Goal: Task Accomplishment & Management: Manage account settings

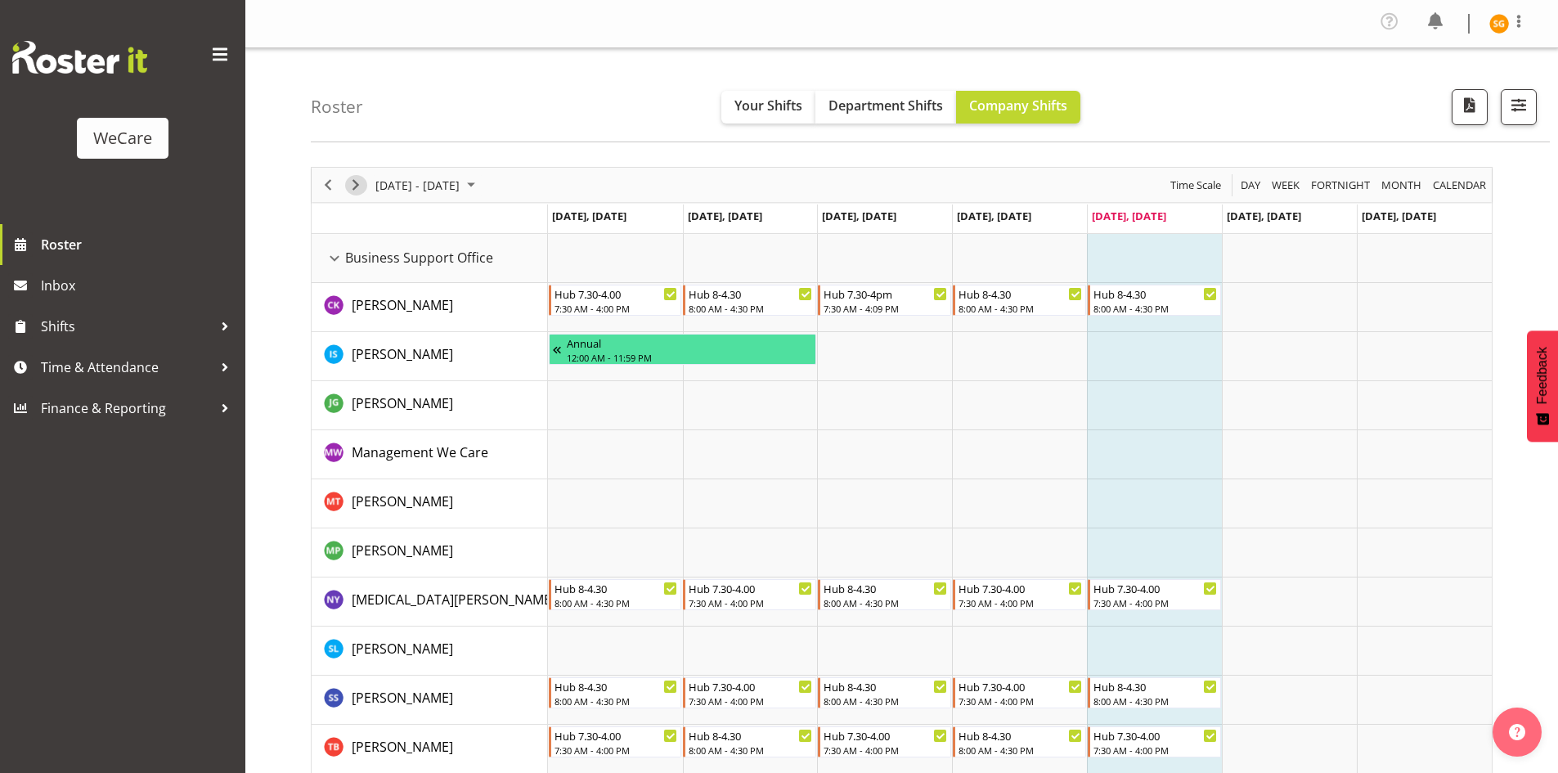
click at [357, 180] on span "Next" at bounding box center [356, 185] width 20 height 20
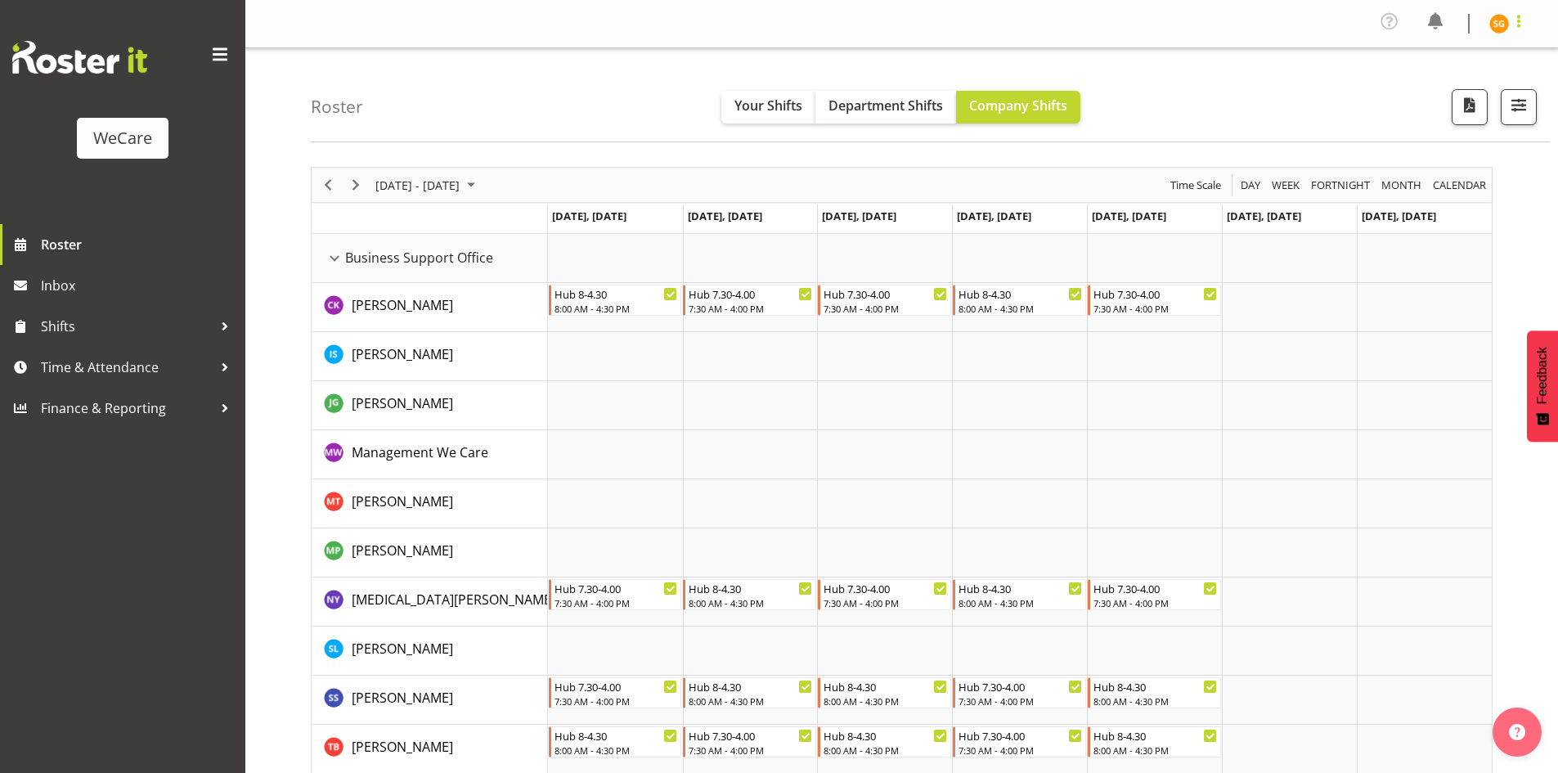
click at [1521, 18] on span at bounding box center [1519, 21] width 20 height 20
click at [1265, 93] on div "Roster Your Shifts Department Shifts Company Shifts All Locations Clear Busines…" at bounding box center [930, 95] width 1239 height 94
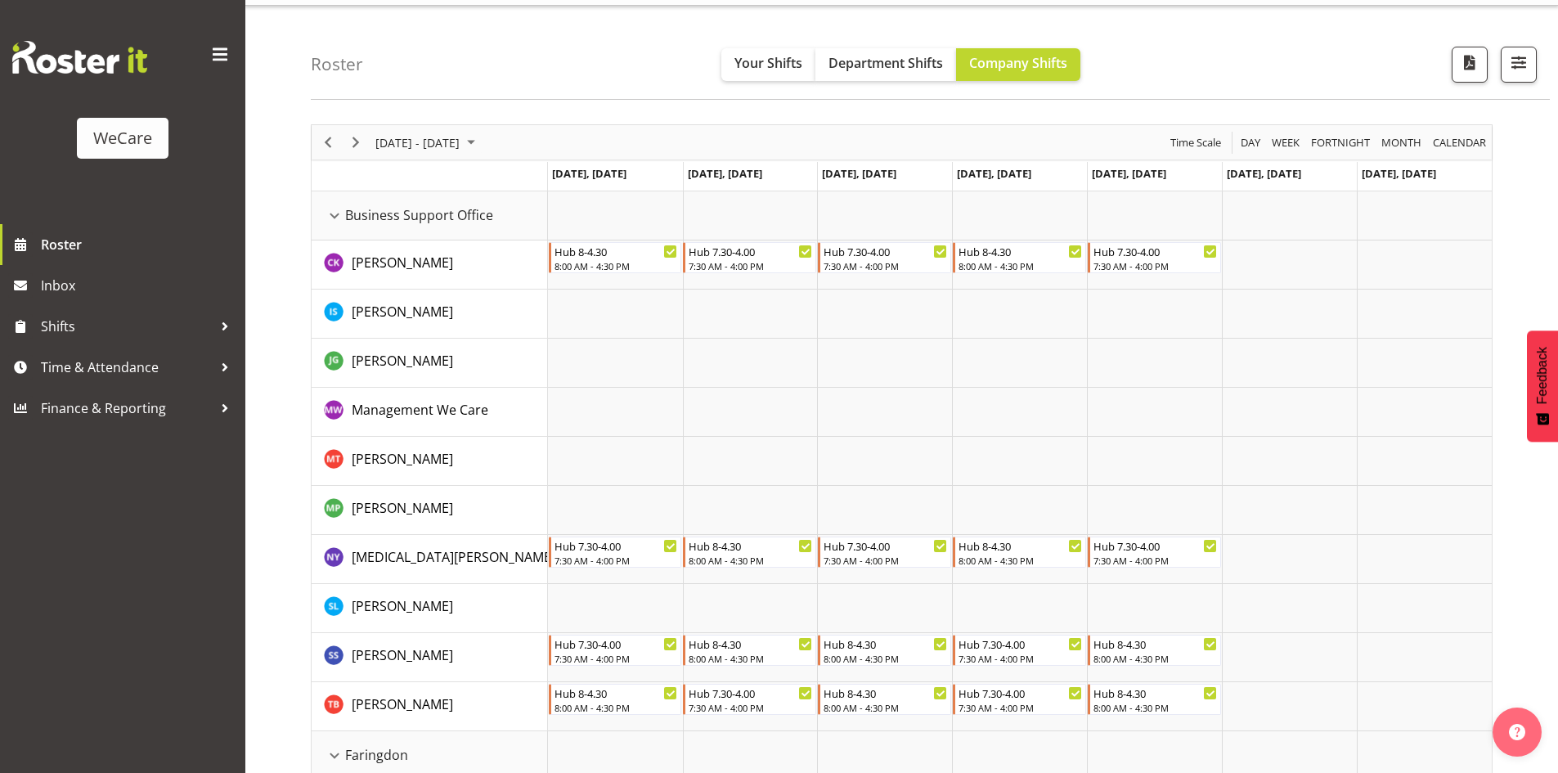
scroll to position [82, 0]
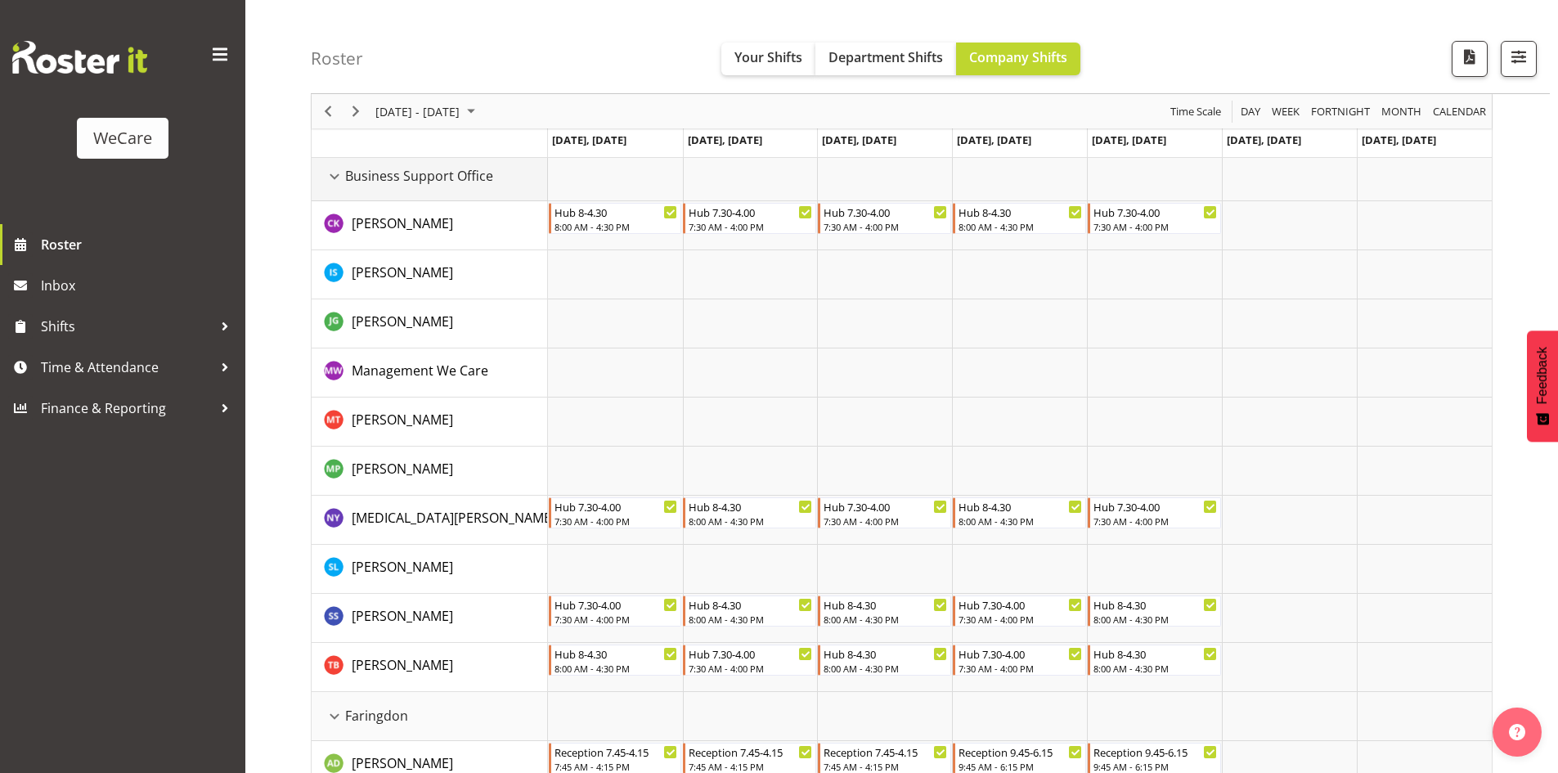
click at [339, 176] on div "Business Support Office resource" at bounding box center [334, 176] width 21 height 21
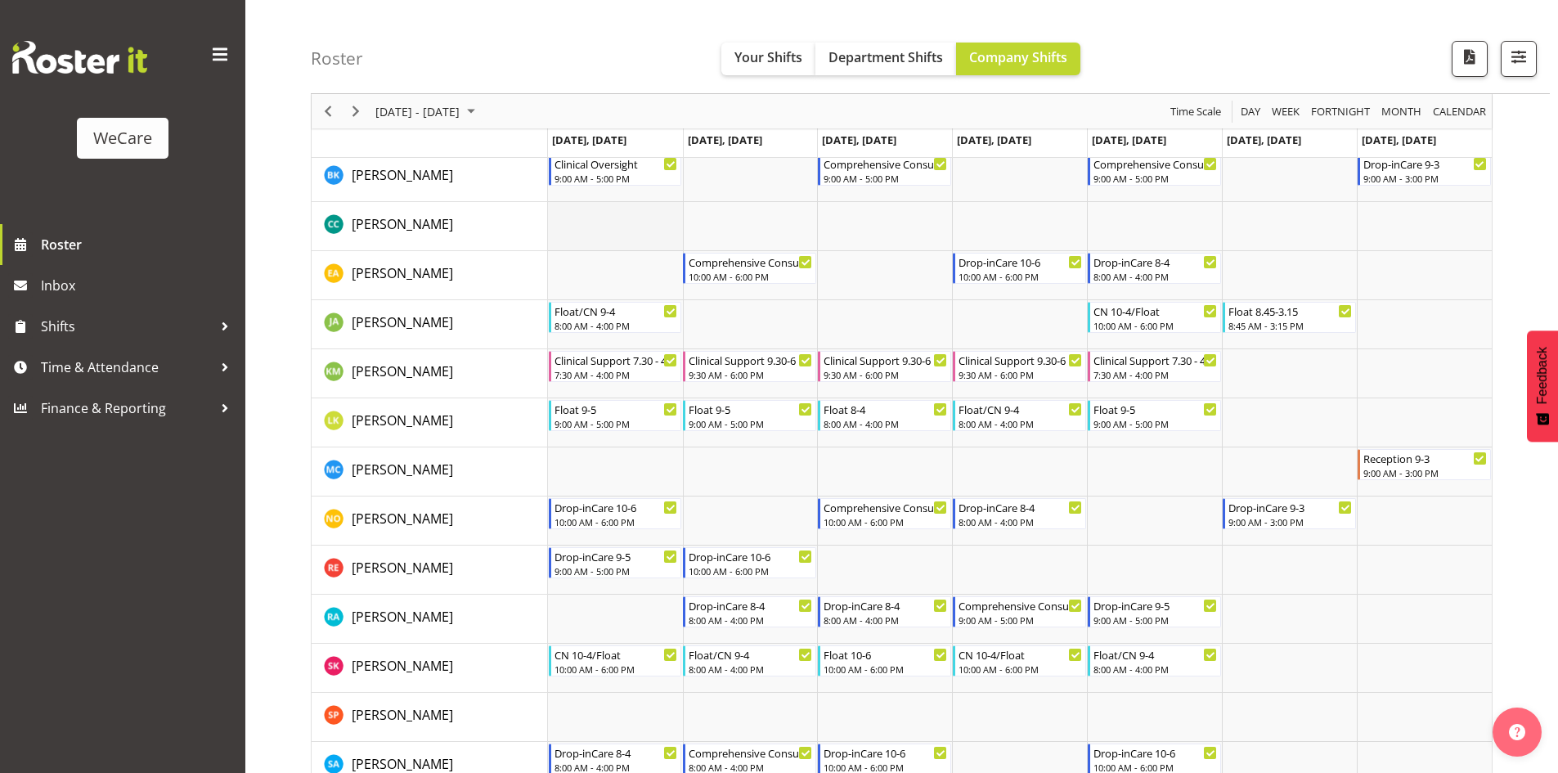
scroll to position [654, 0]
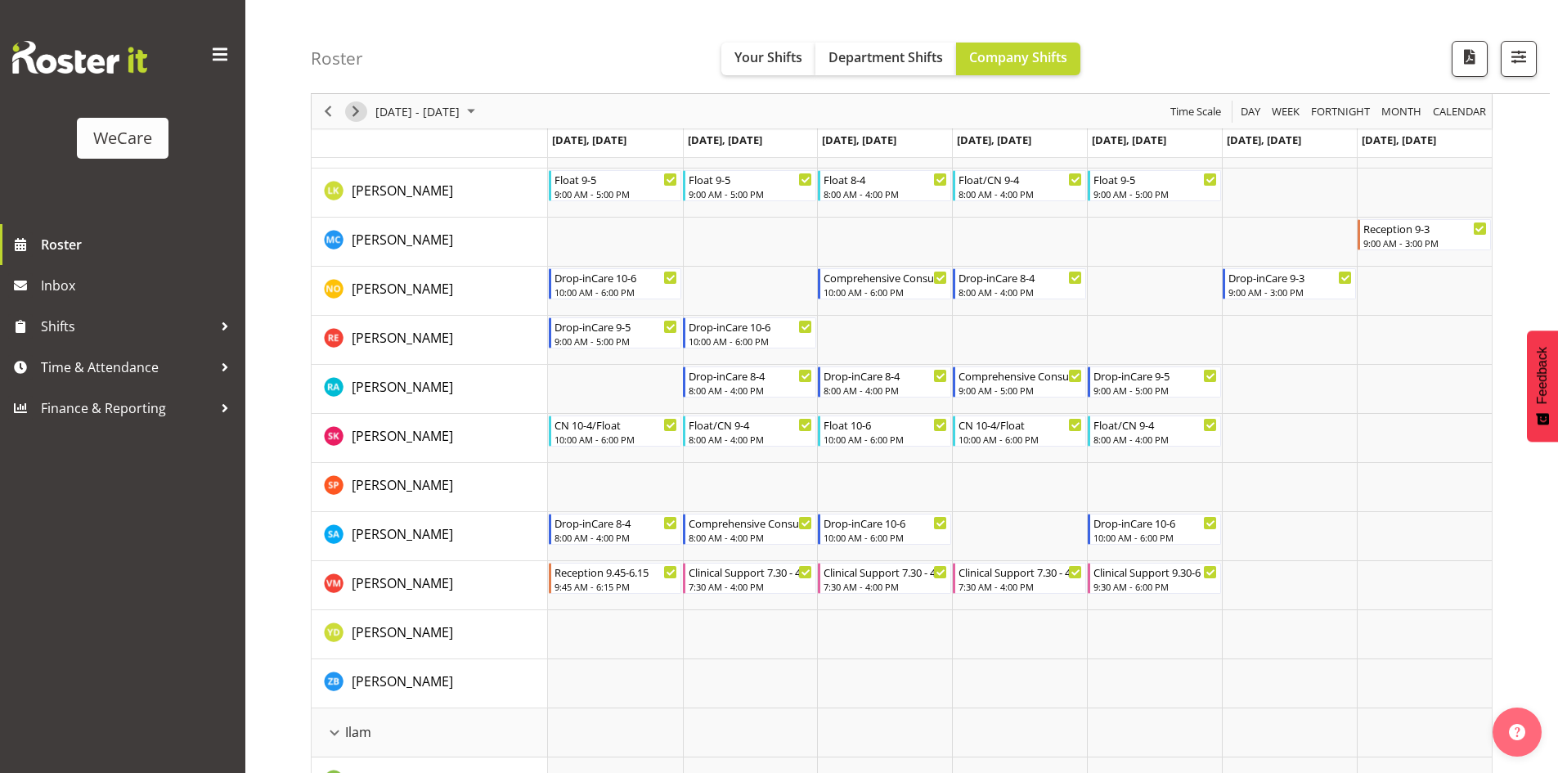
click at [359, 117] on span "Next" at bounding box center [356, 111] width 20 height 20
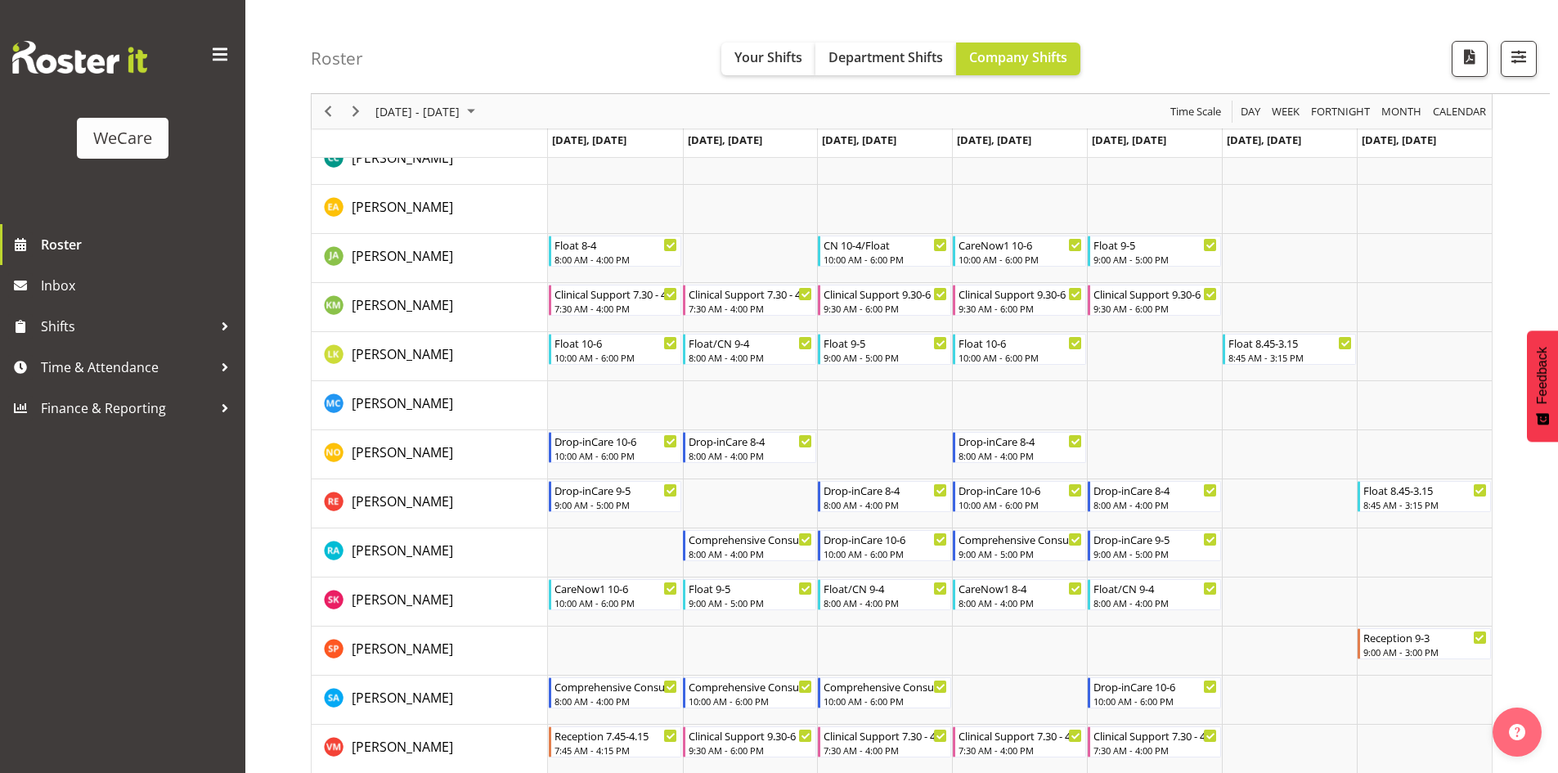
scroll to position [1145, 0]
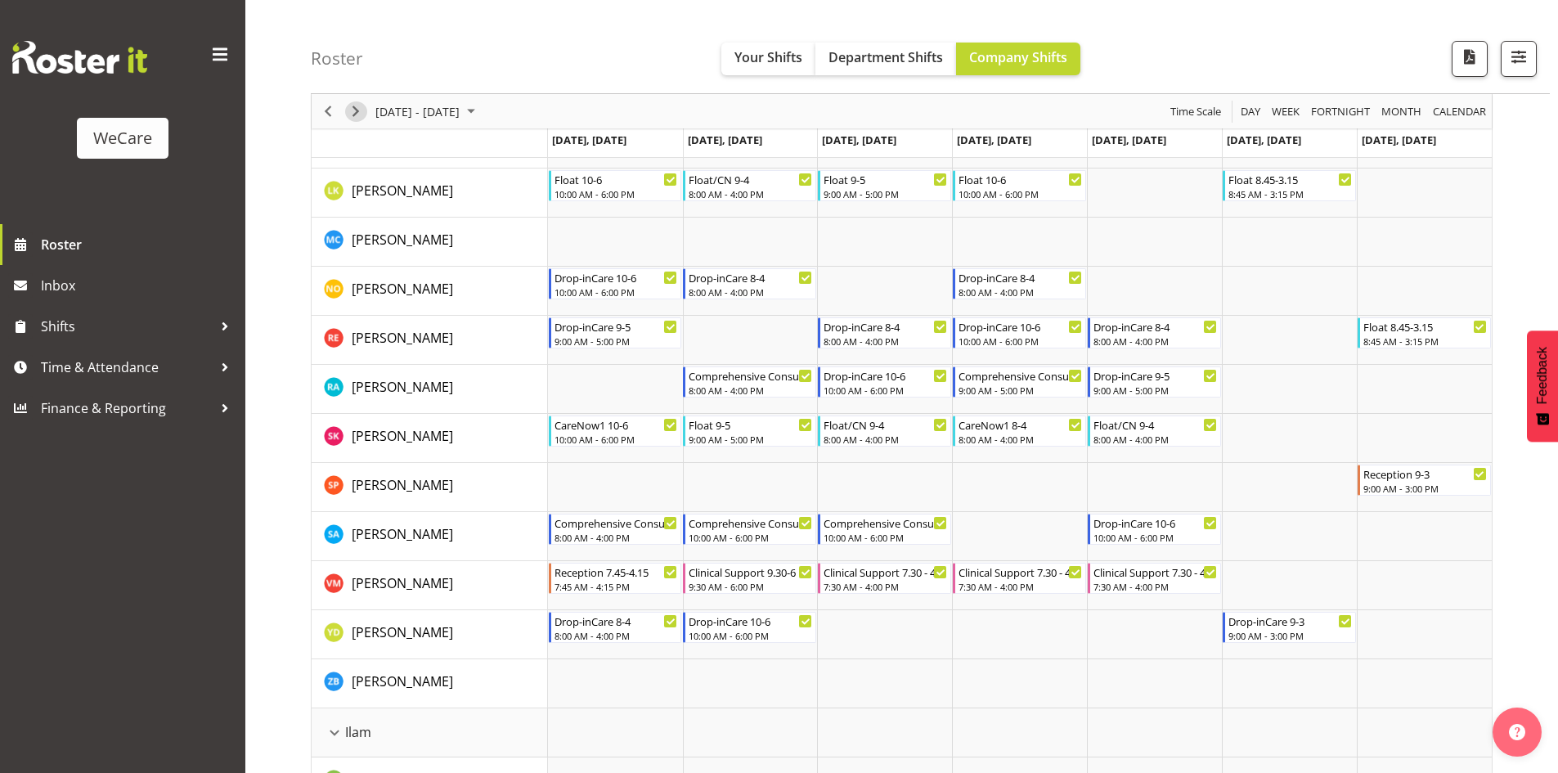
drag, startPoint x: 357, startPoint y: 112, endPoint x: 545, endPoint y: 228, distance: 221.0
click at [357, 111] on span "Next" at bounding box center [356, 111] width 20 height 20
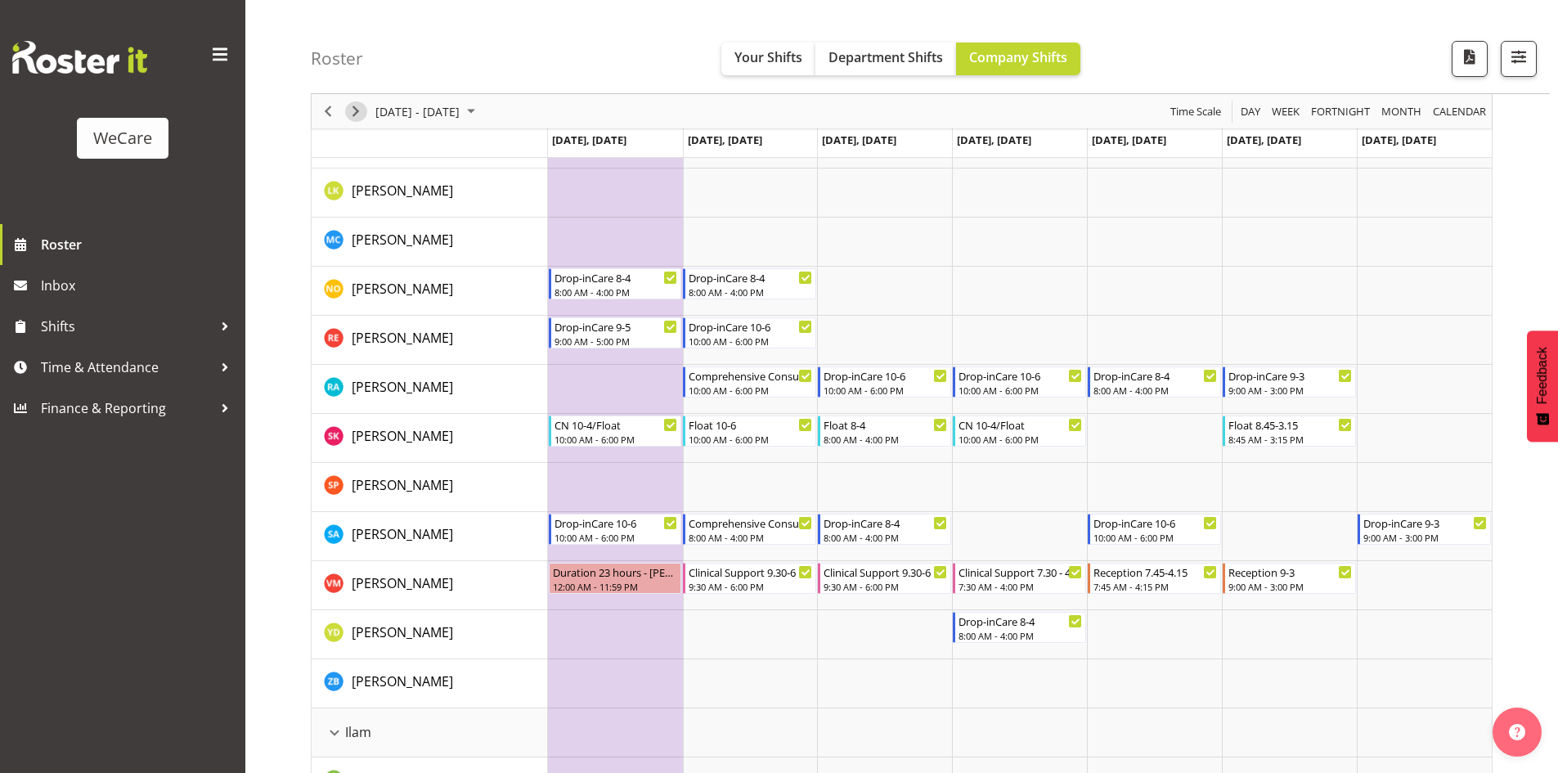
click at [350, 111] on span "Next" at bounding box center [356, 111] width 20 height 20
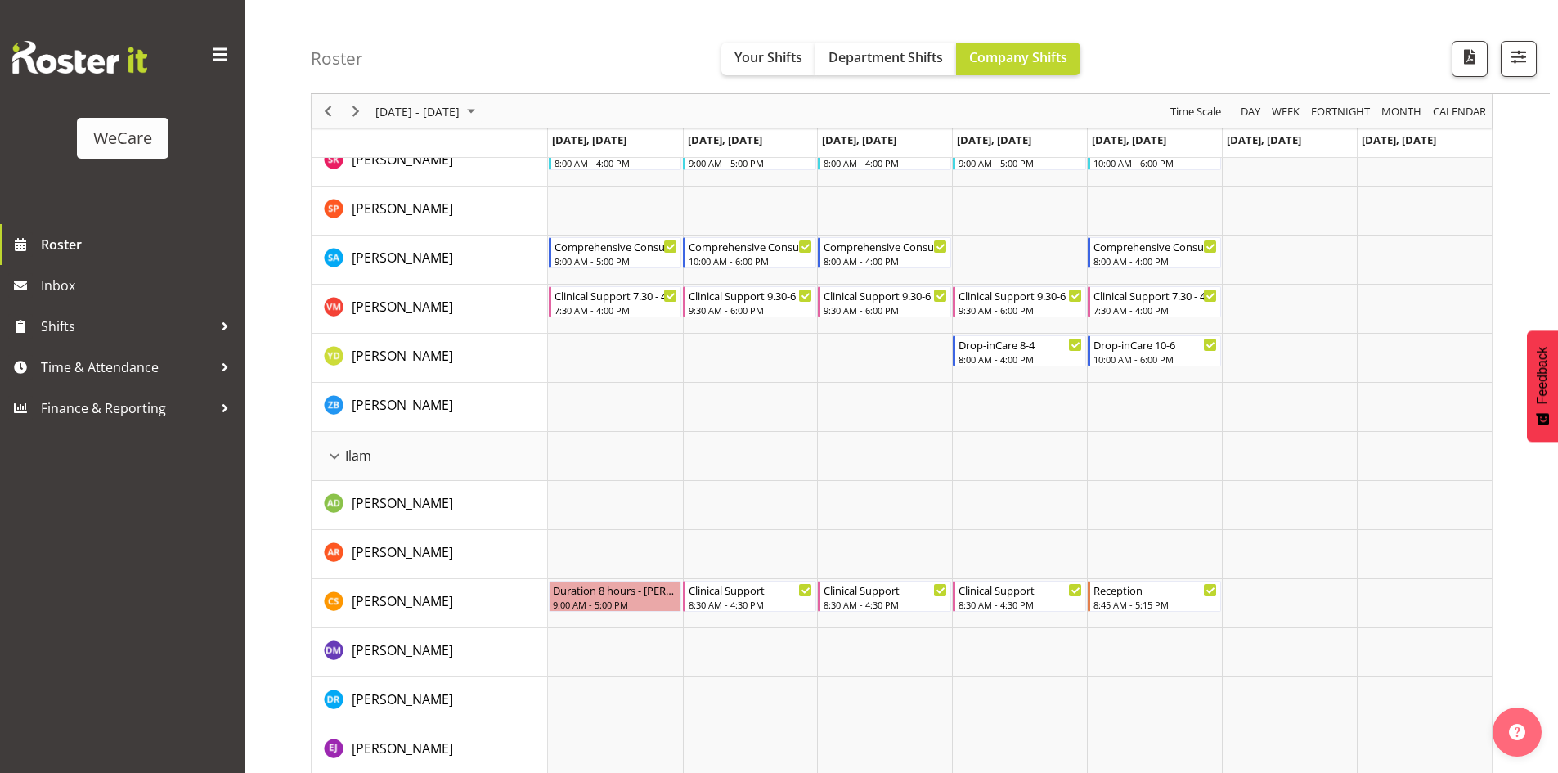
scroll to position [1308, 0]
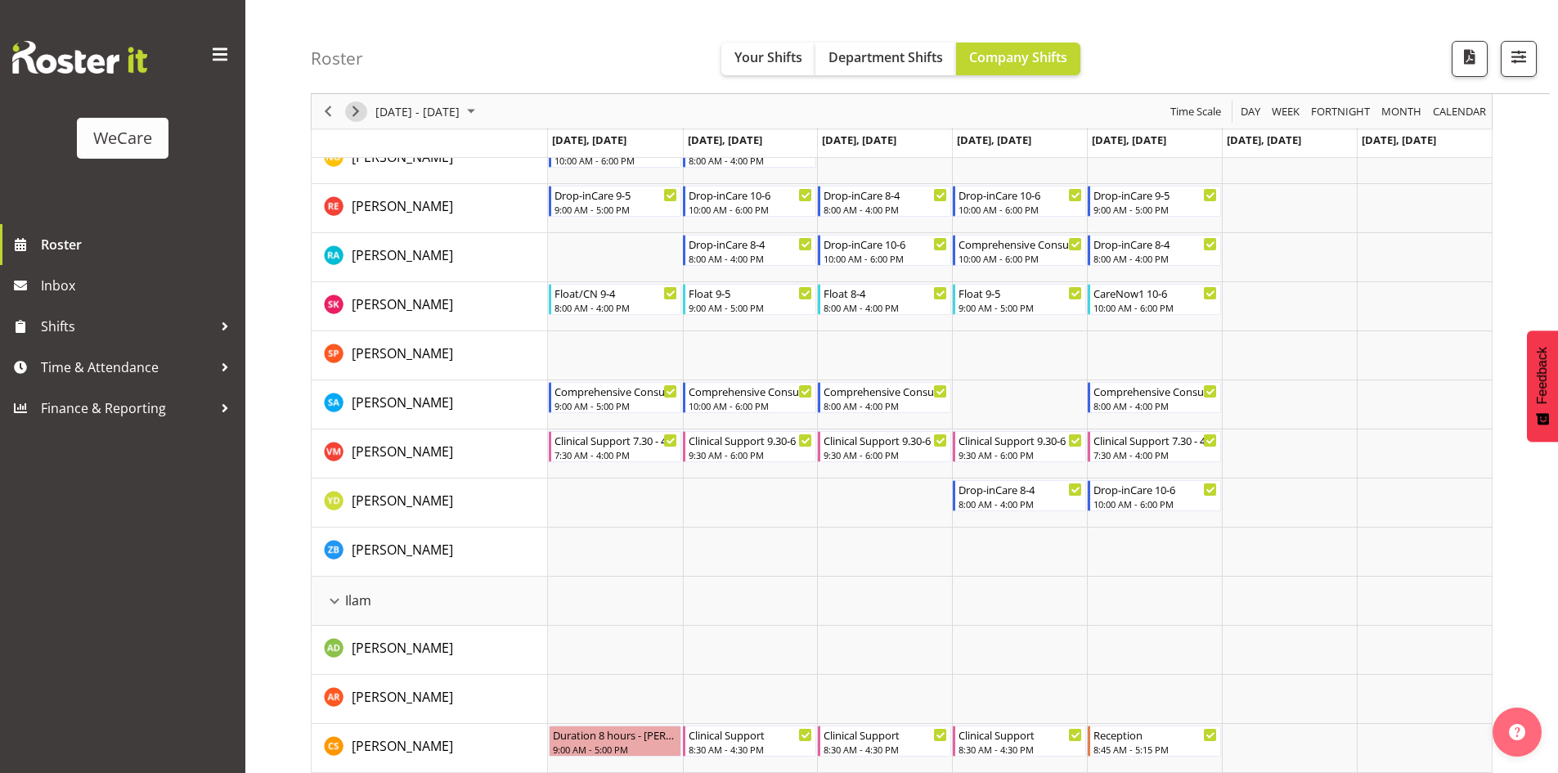
click at [363, 117] on span "Next" at bounding box center [356, 111] width 20 height 20
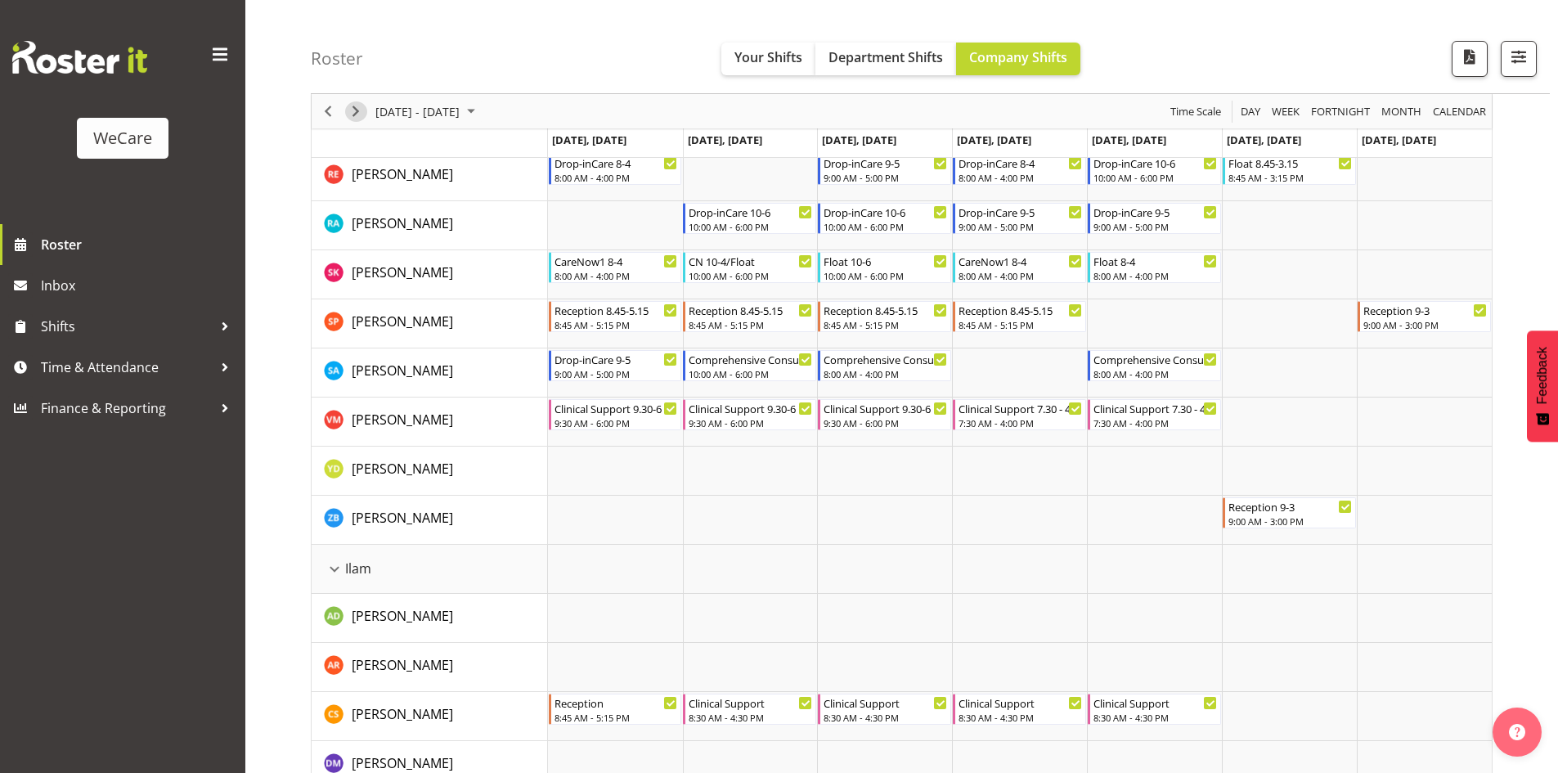
click at [363, 111] on span "Next" at bounding box center [356, 111] width 20 height 20
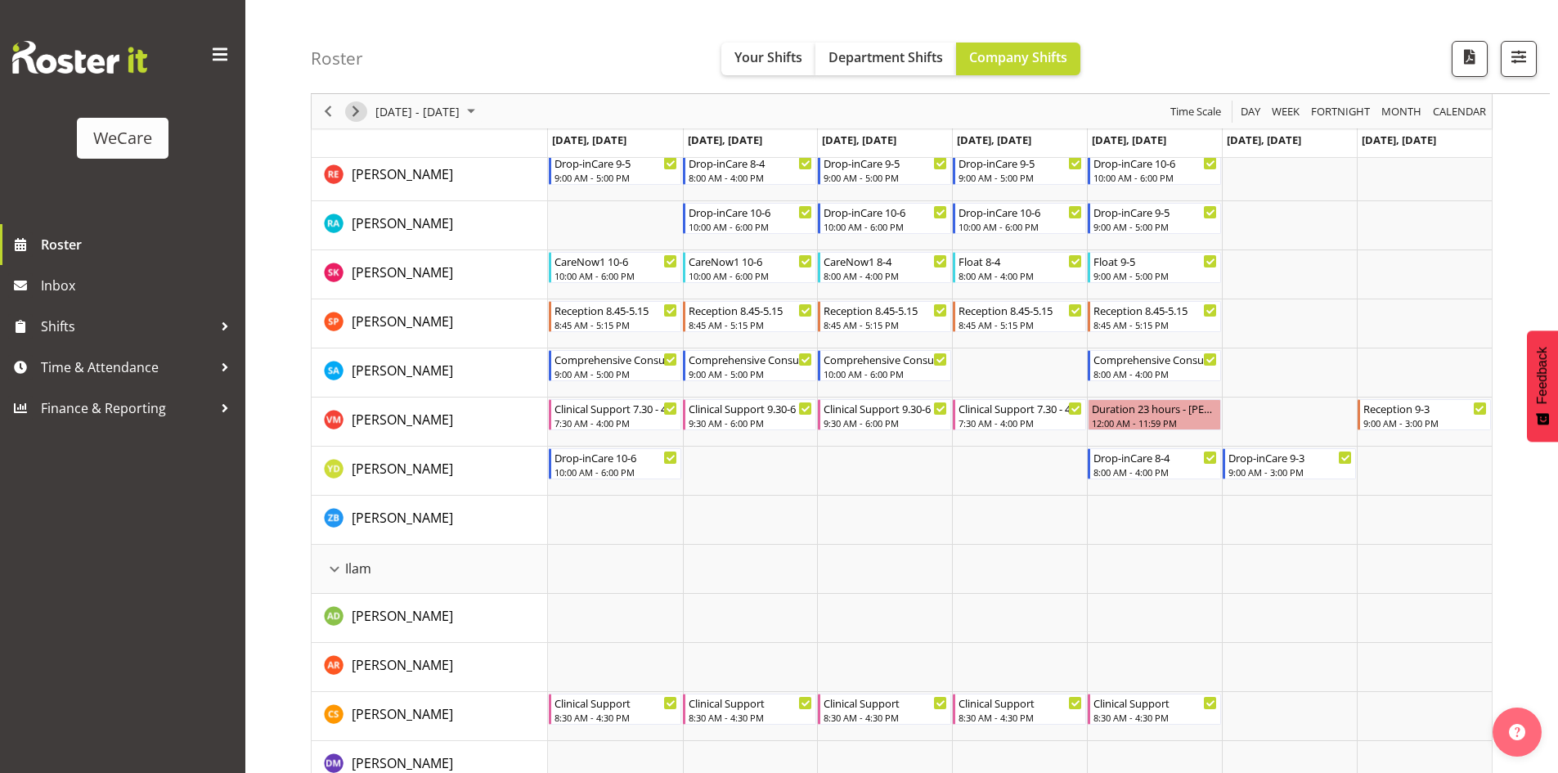
click at [356, 116] on span "Next" at bounding box center [356, 111] width 20 height 20
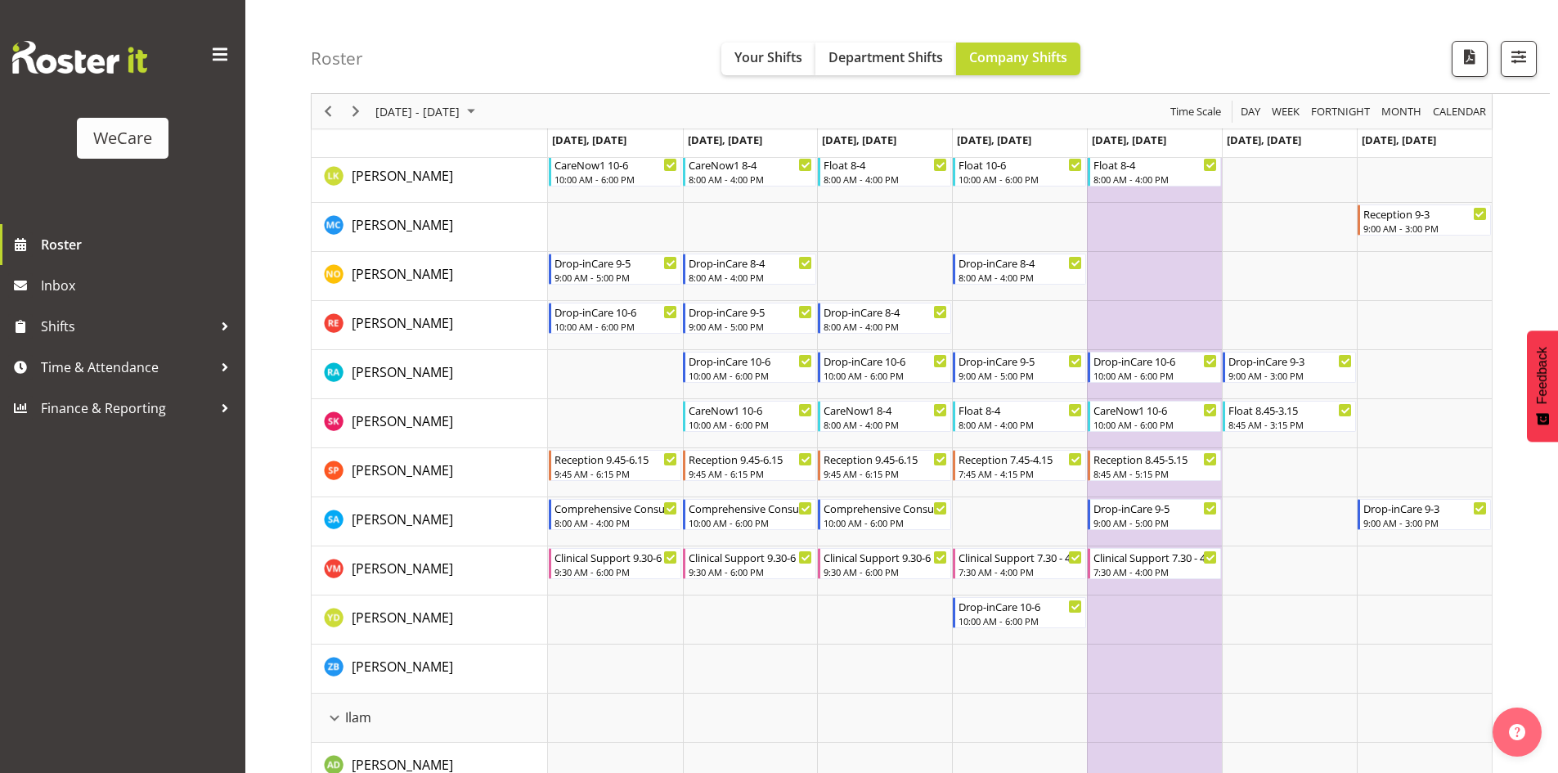
scroll to position [1227, 0]
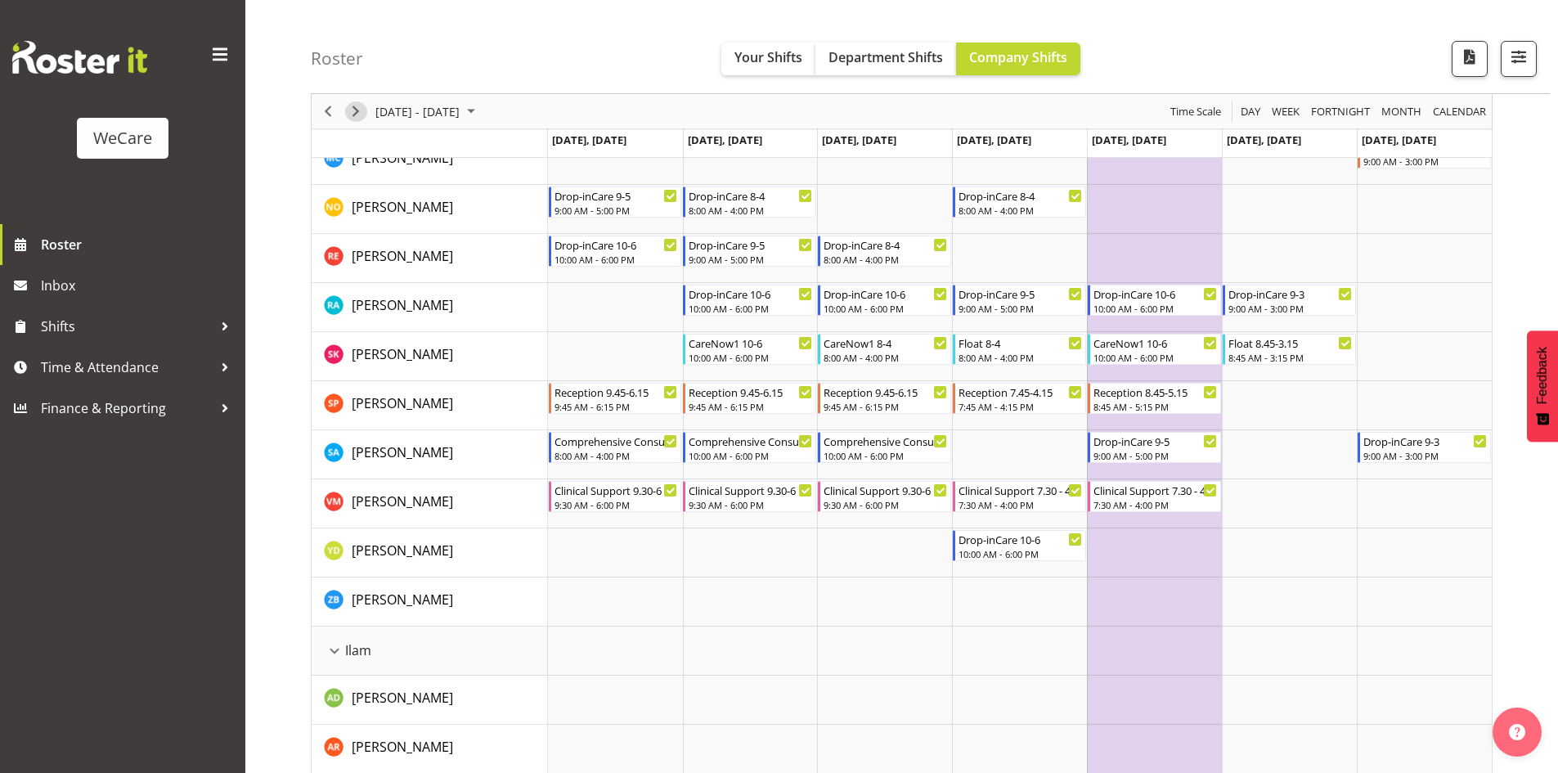
click at [359, 107] on span "Next" at bounding box center [356, 111] width 20 height 20
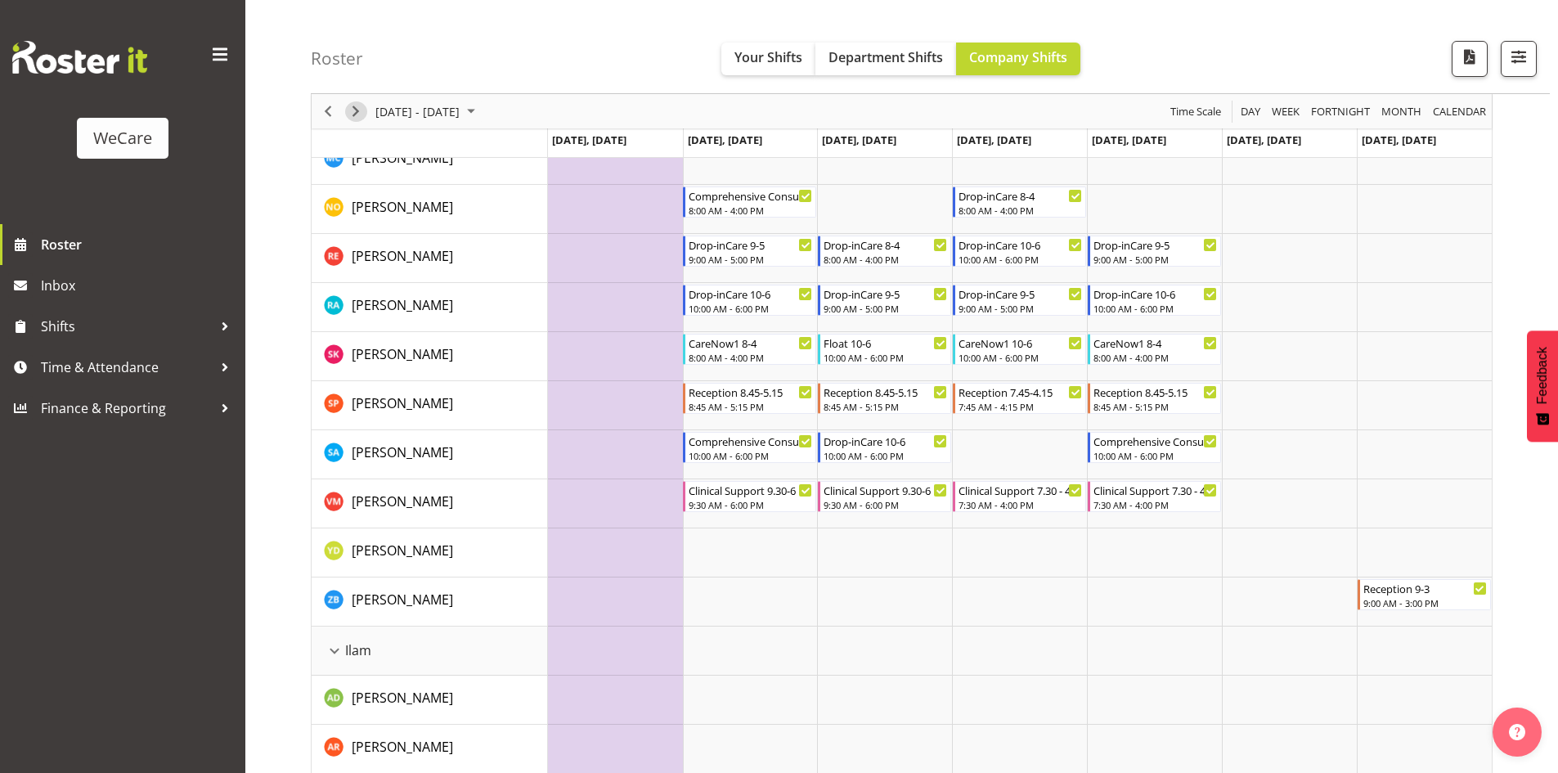
click at [361, 109] on span "Next" at bounding box center [356, 111] width 20 height 20
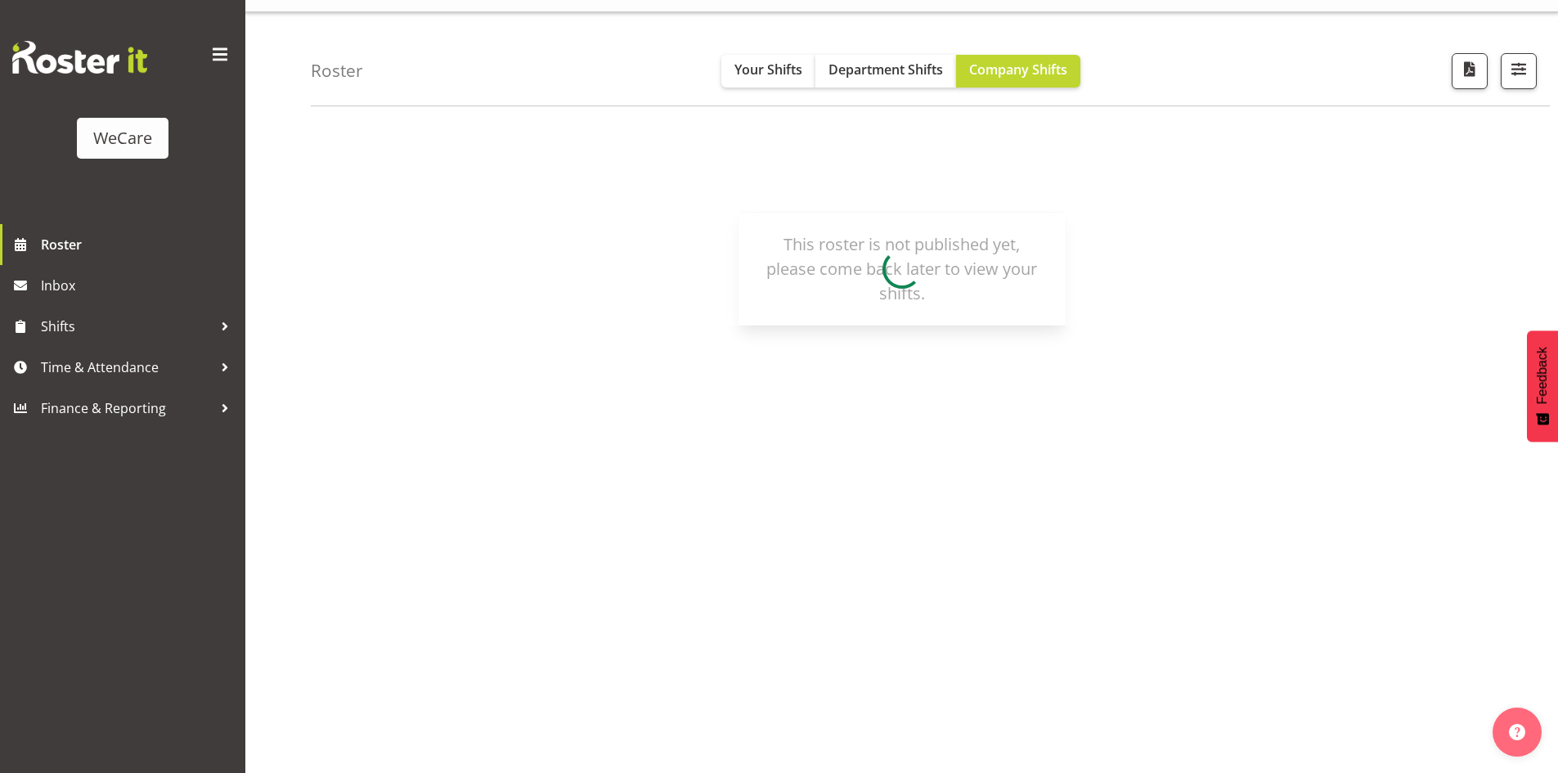
scroll to position [36, 0]
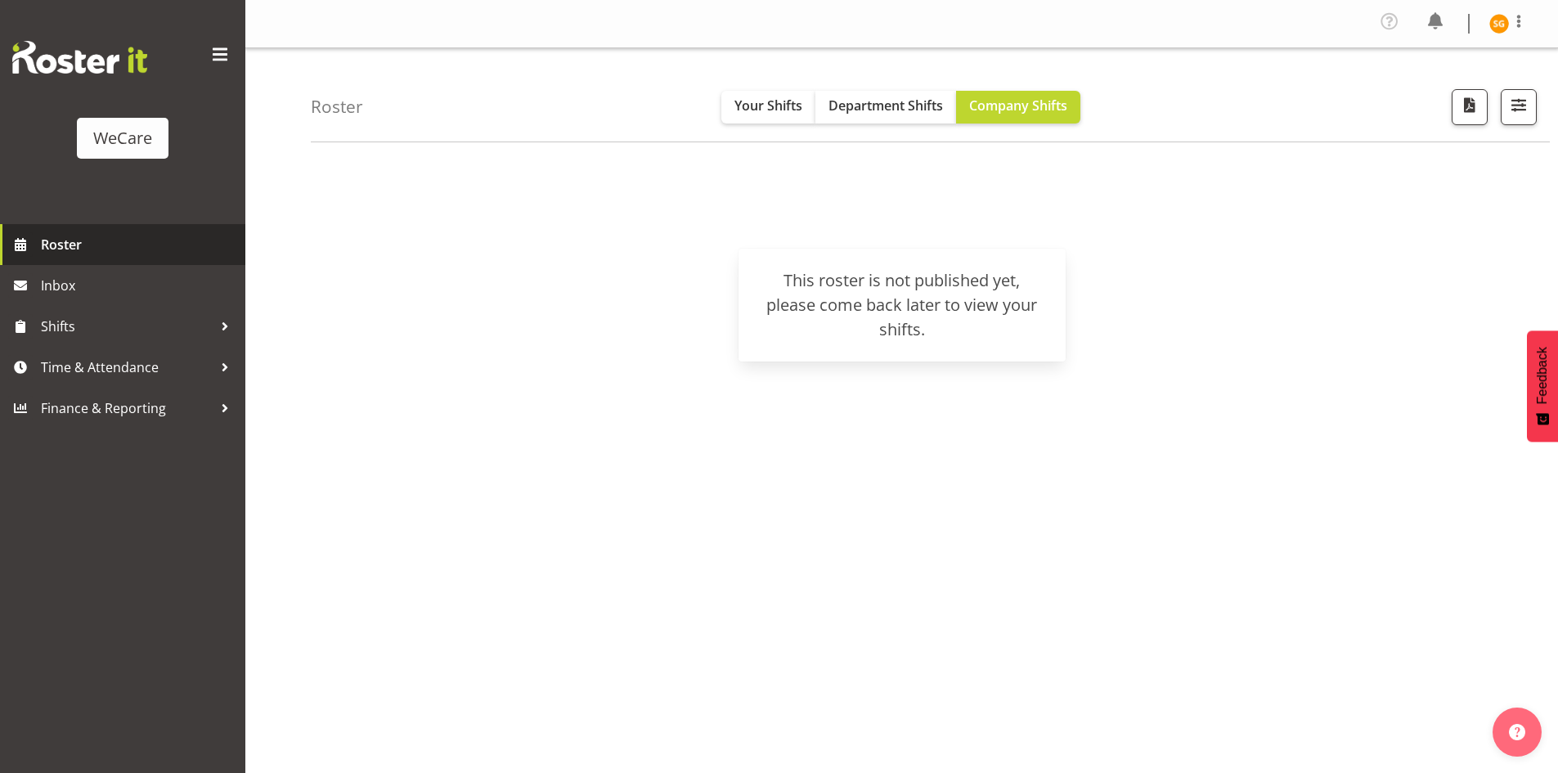
click at [40, 222] on div "WeCare" at bounding box center [122, 112] width 245 height 224
click at [45, 245] on span "Roster" at bounding box center [139, 244] width 196 height 25
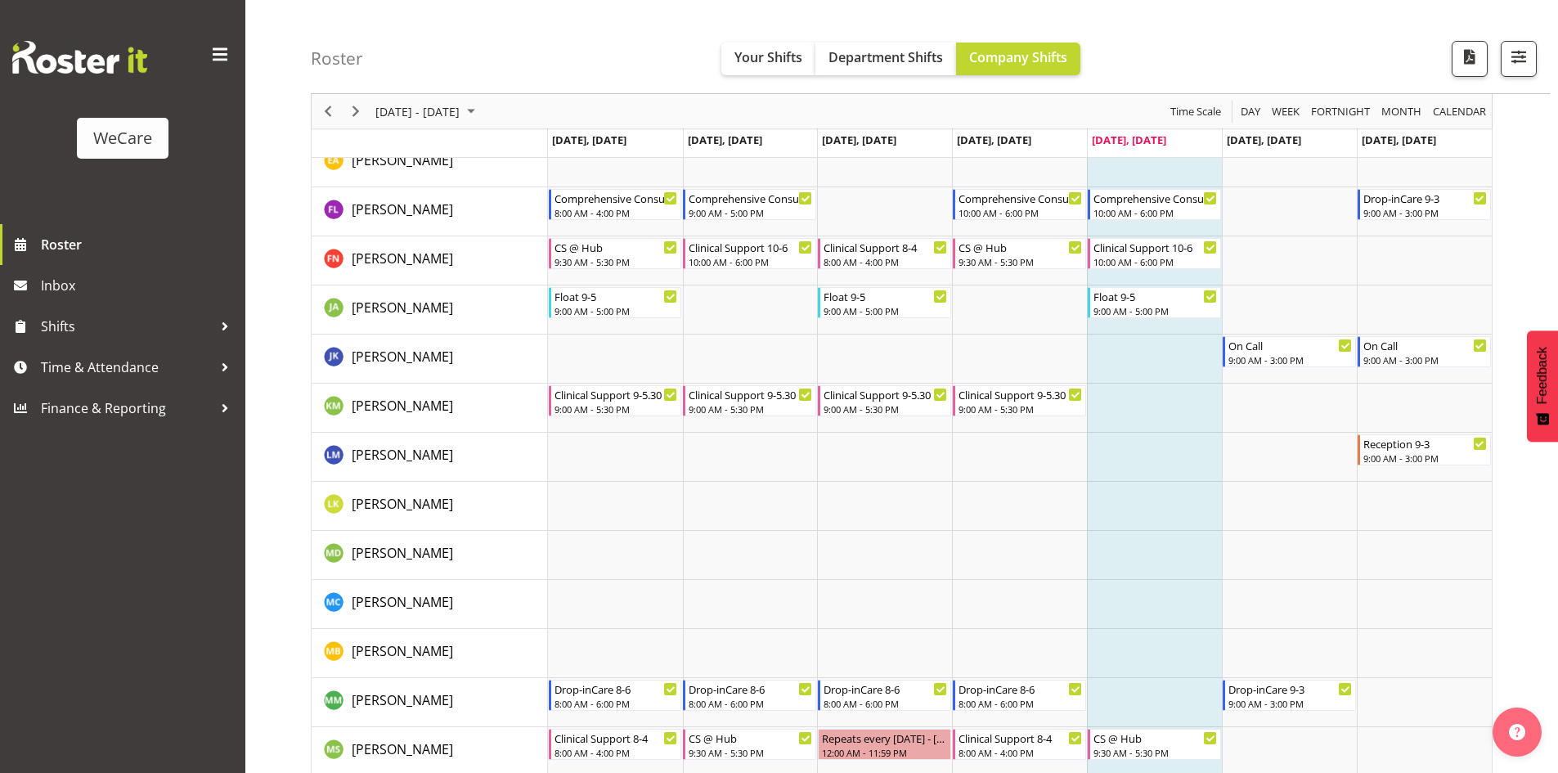
scroll to position [4967, 0]
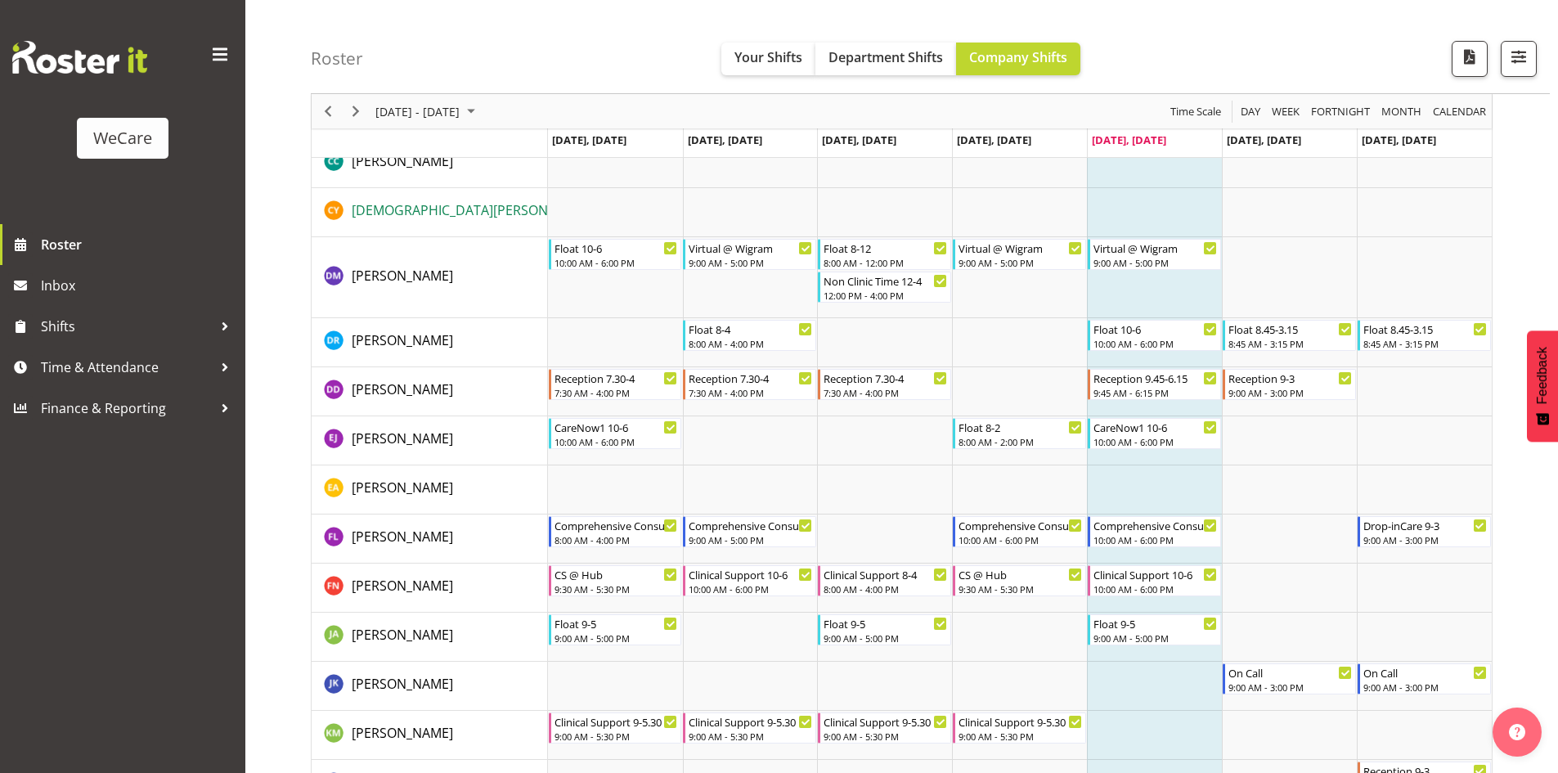
click at [409, 212] on span "[DEMOGRAPHIC_DATA][PERSON_NAME]" at bounding box center [473, 210] width 243 height 18
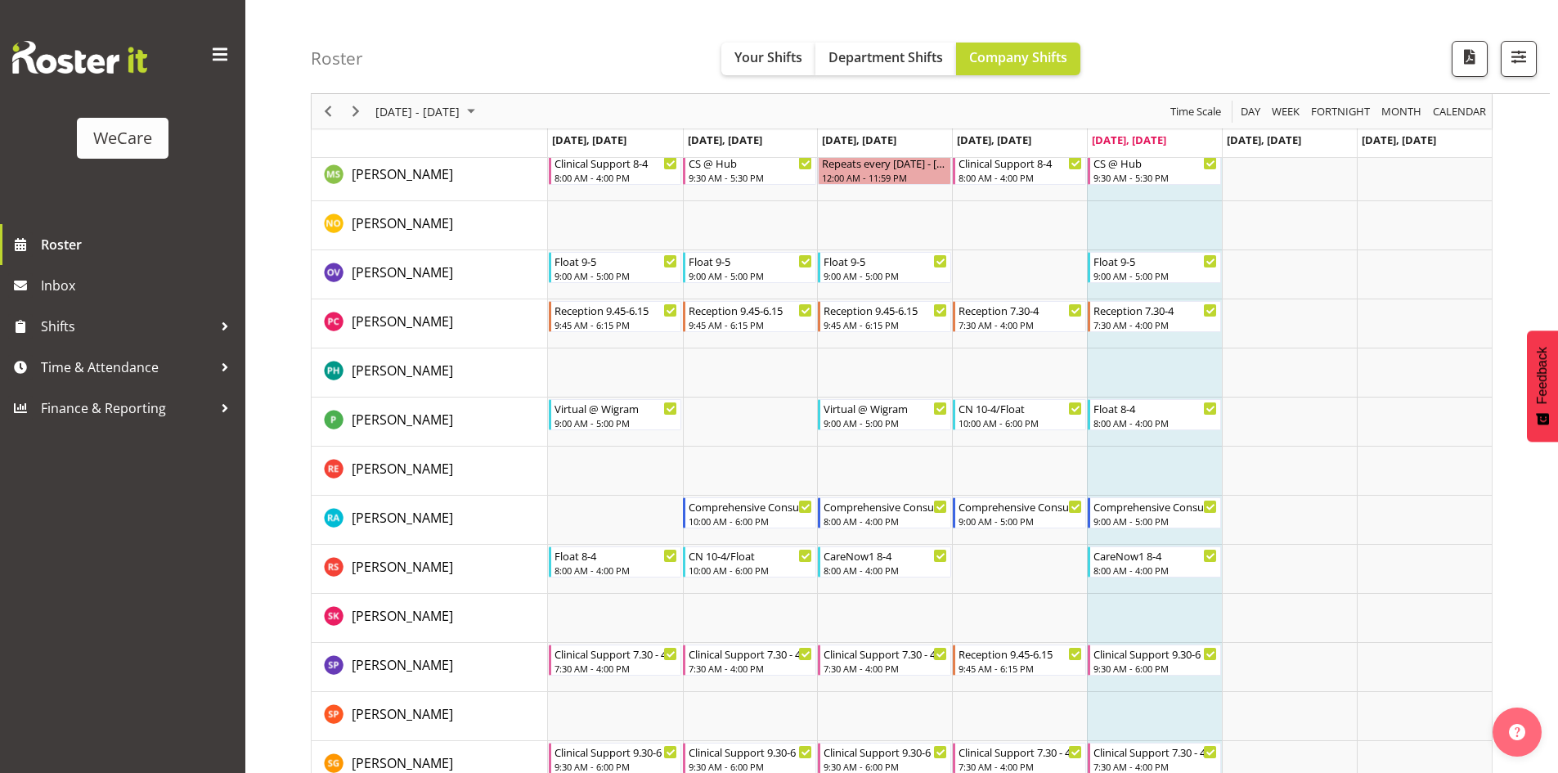
scroll to position [5866, 0]
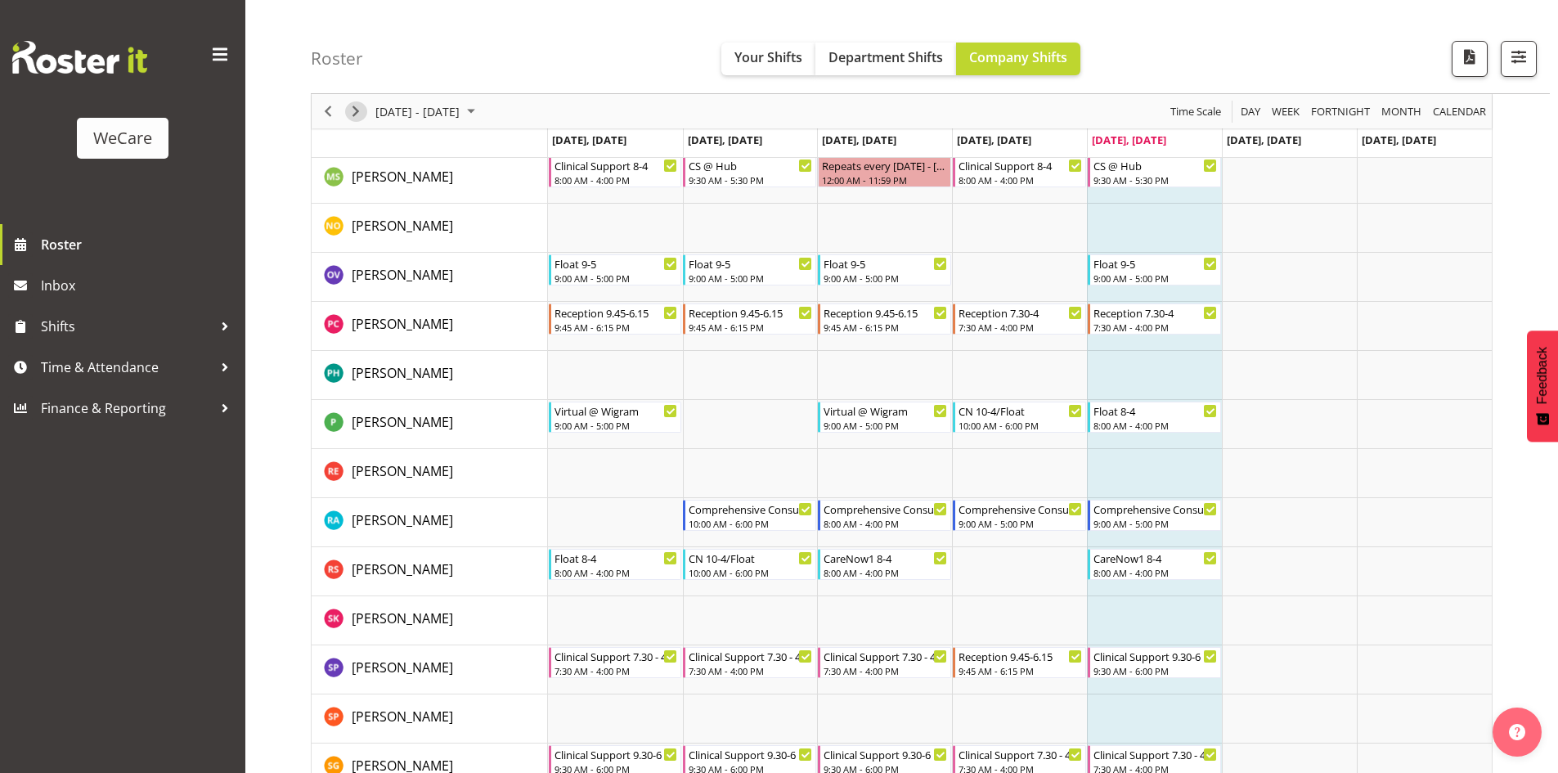
drag, startPoint x: 350, startPoint y: 111, endPoint x: 632, endPoint y: 409, distance: 410.1
click at [350, 111] on span "Next" at bounding box center [356, 111] width 20 height 20
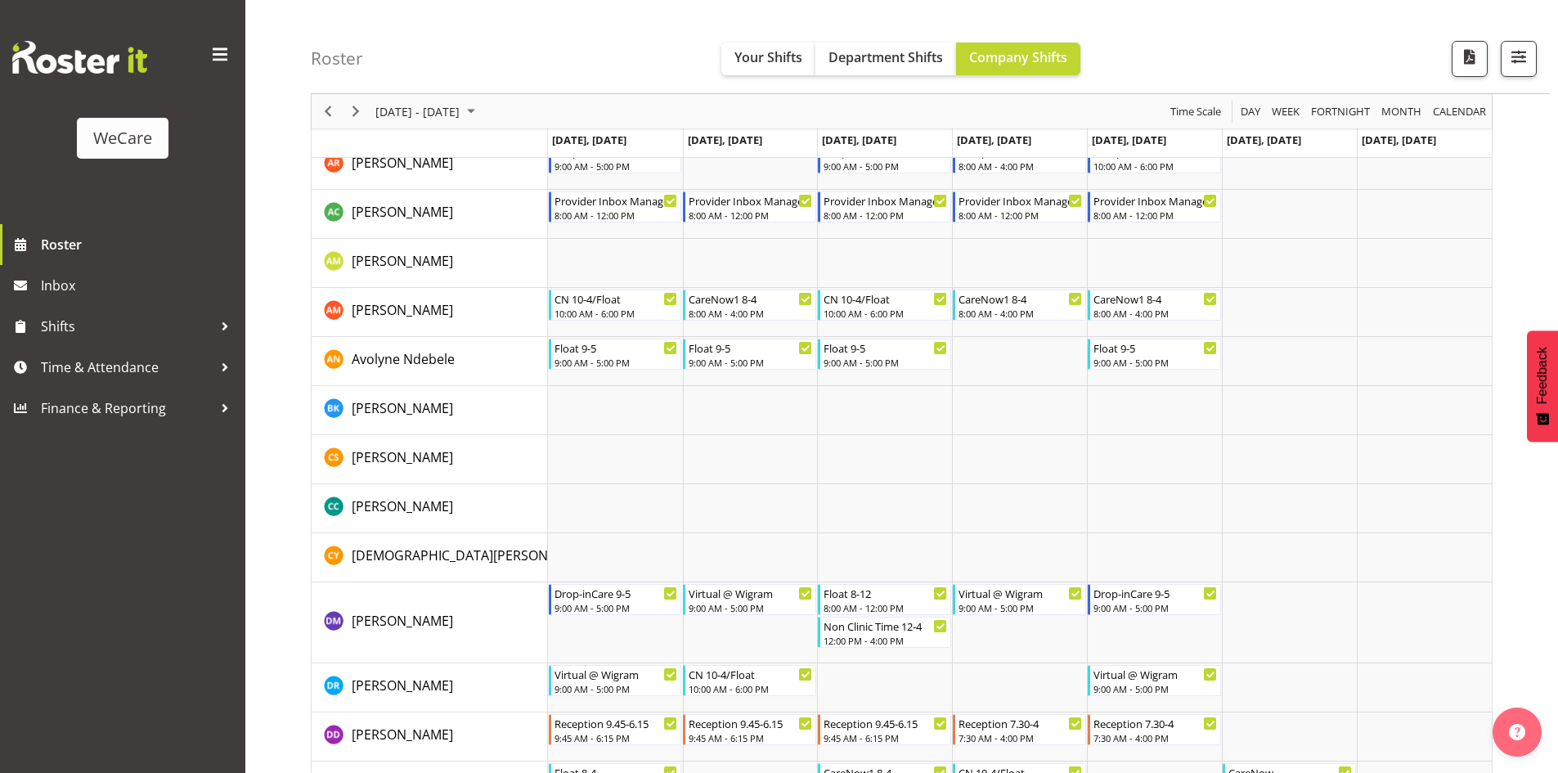
scroll to position [4803, 0]
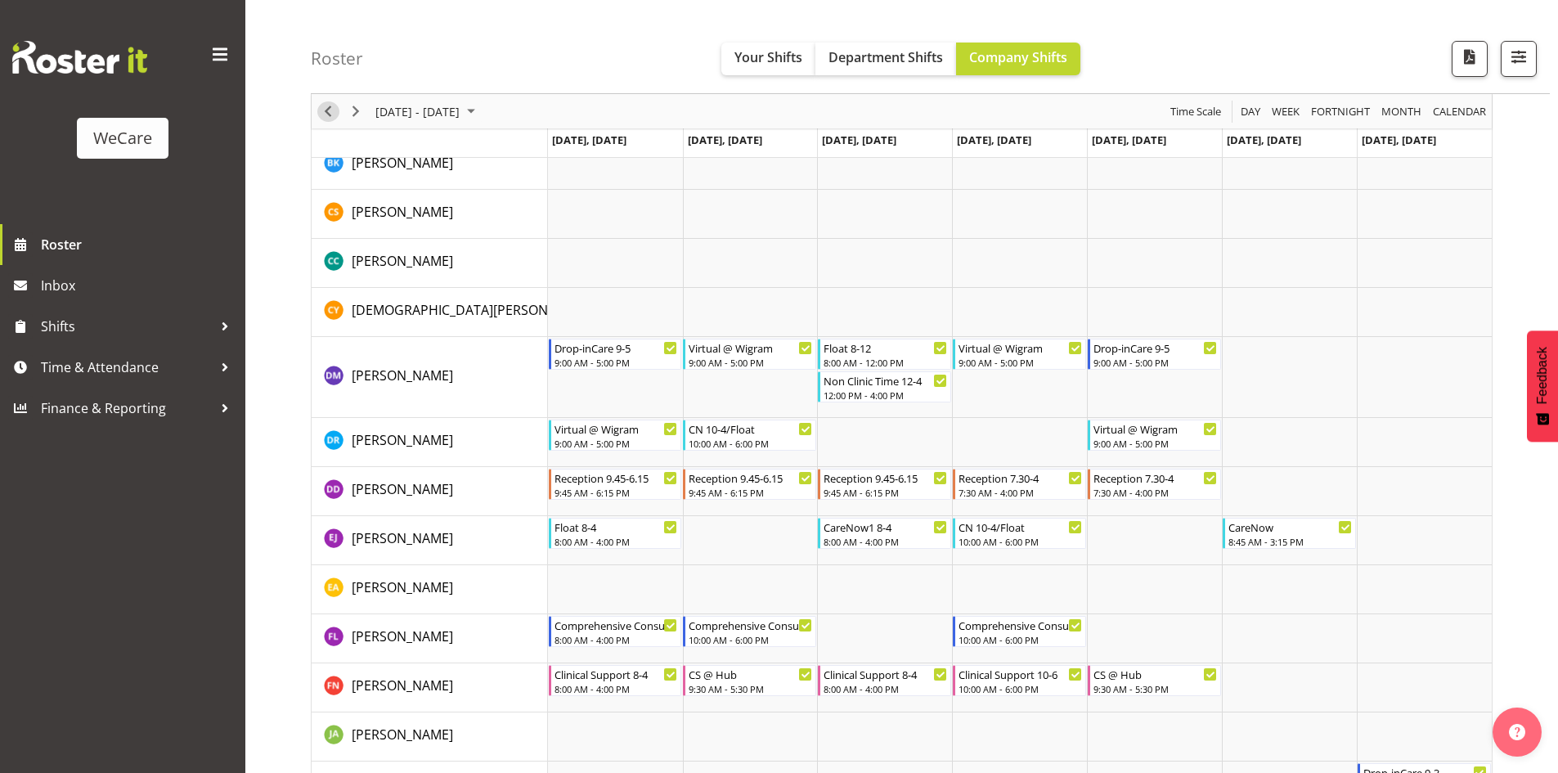
click at [325, 113] on span "Previous" at bounding box center [328, 111] width 20 height 20
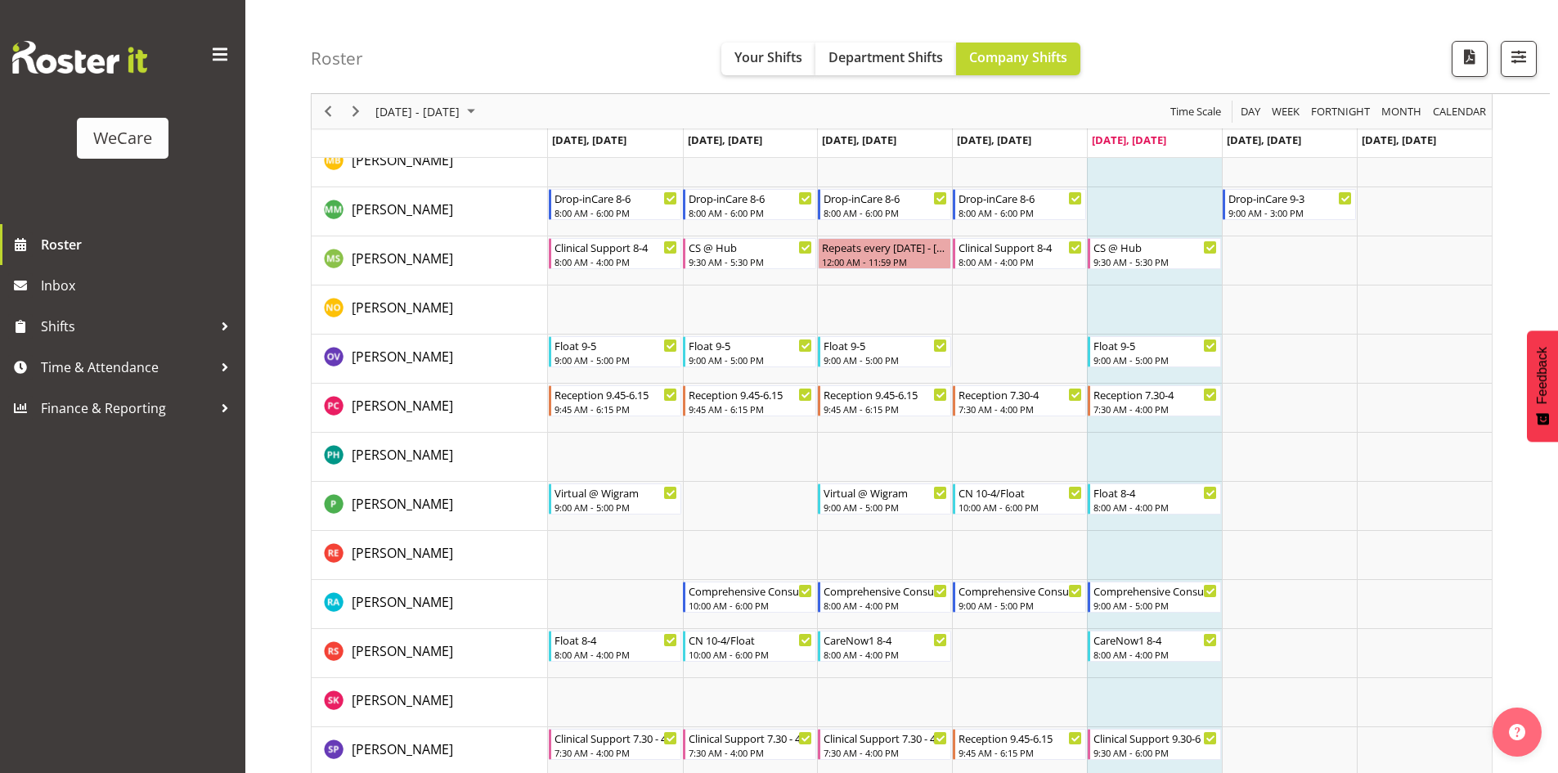
scroll to position [5948, 0]
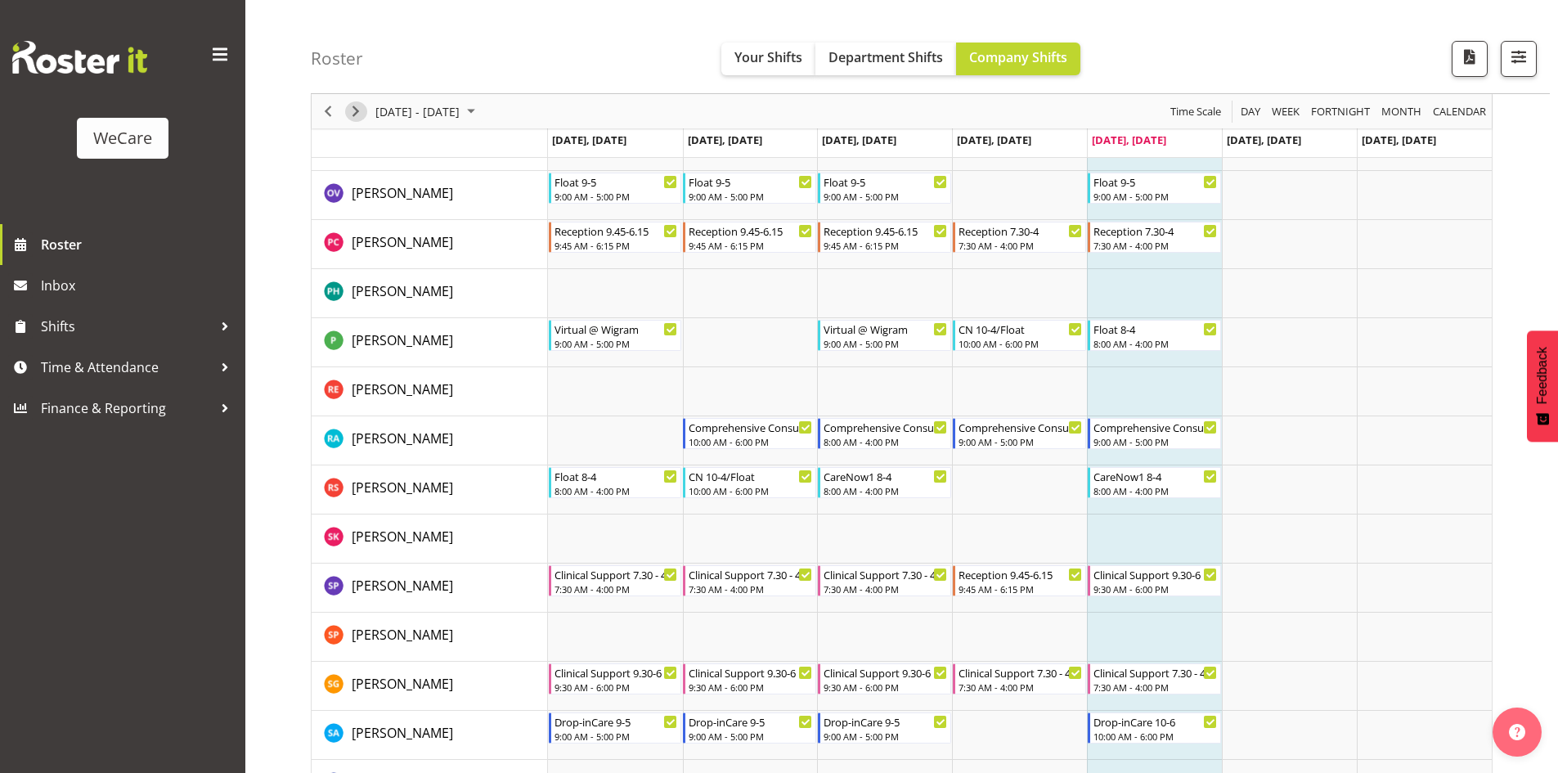
click at [352, 108] on span "Next" at bounding box center [356, 111] width 20 height 20
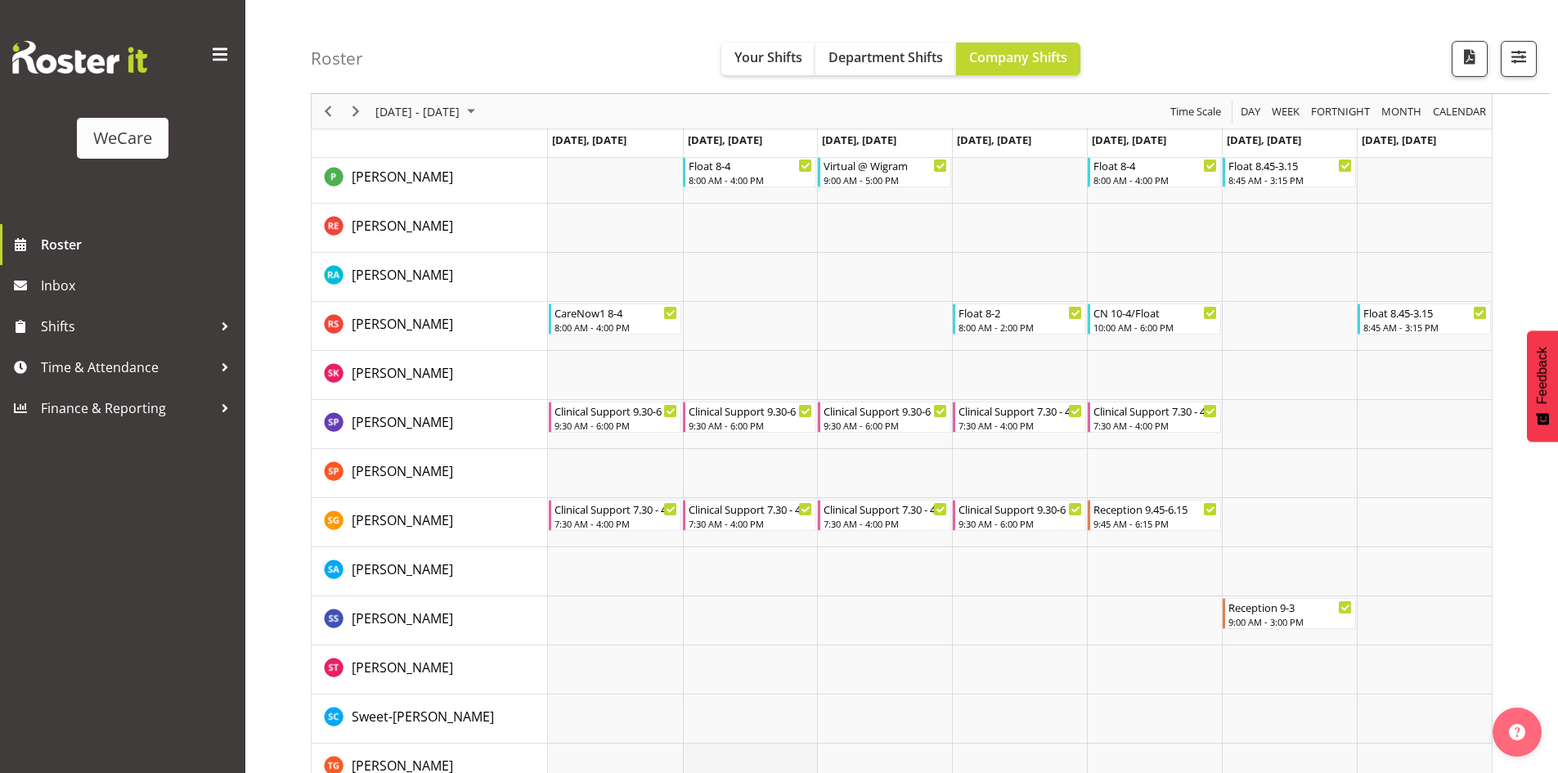
scroll to position [6375, 0]
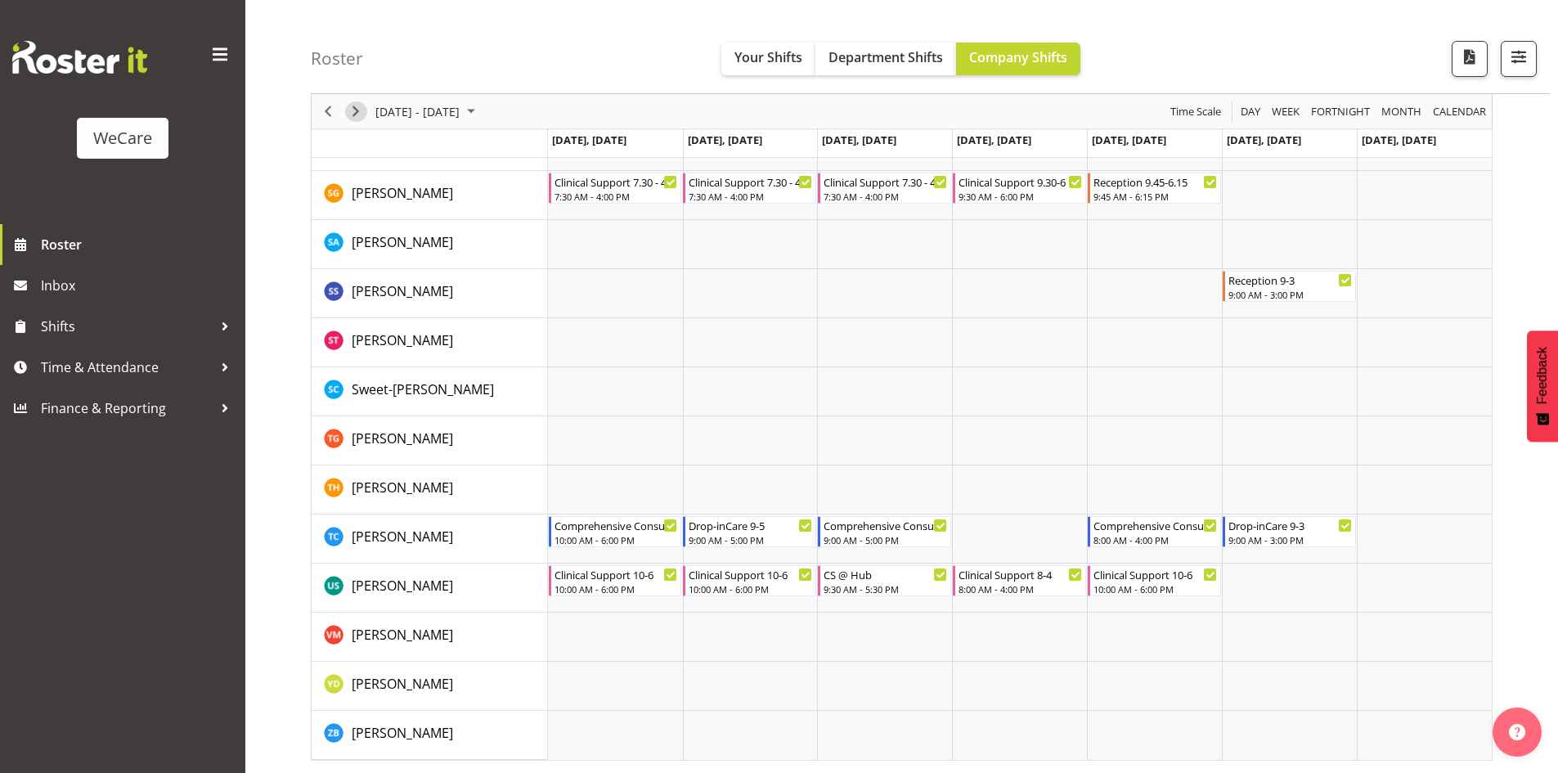
drag, startPoint x: 361, startPoint y: 110, endPoint x: 1015, endPoint y: 356, distance: 697.9
click at [361, 110] on span "Next" at bounding box center [356, 111] width 20 height 20
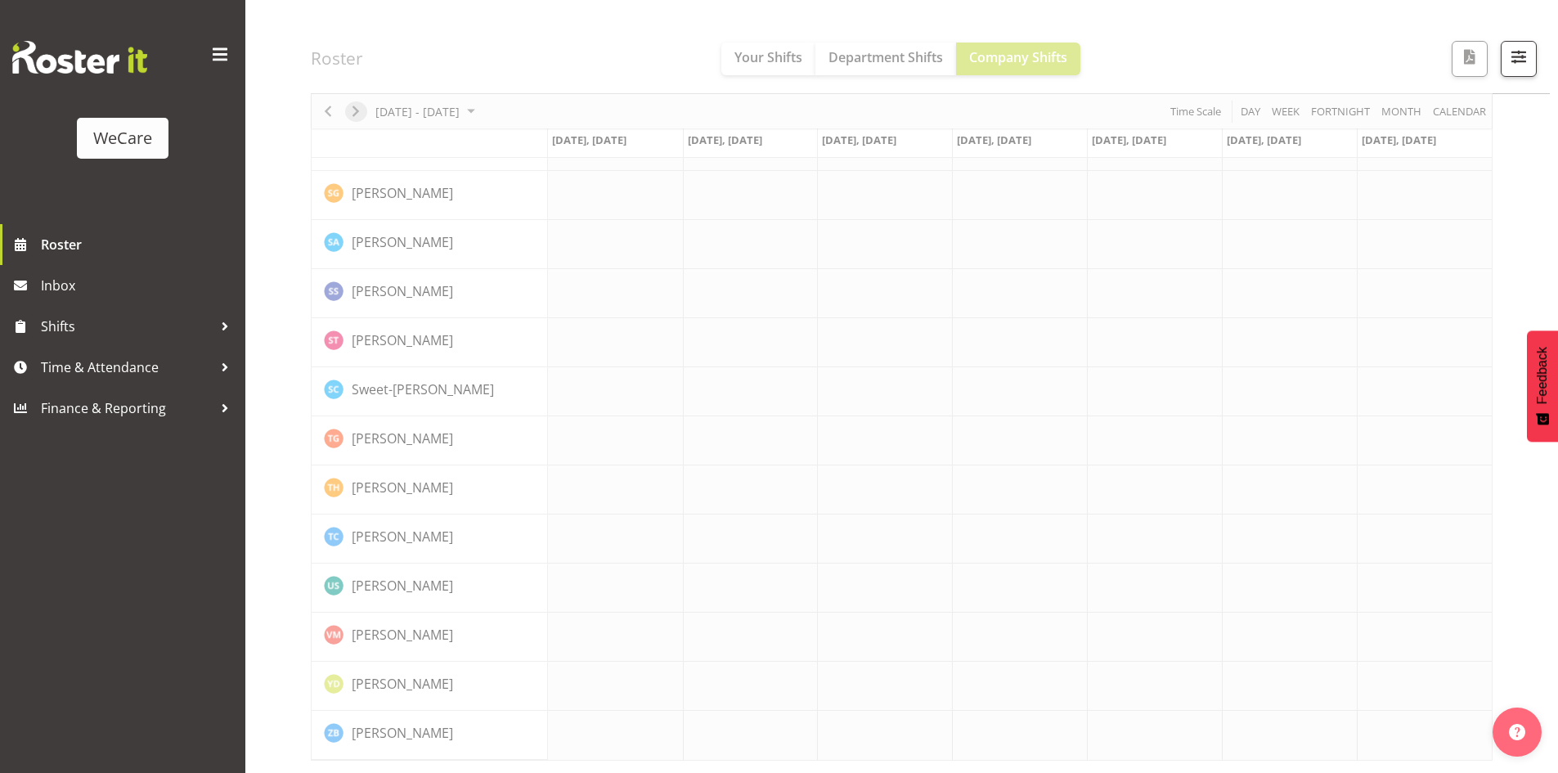
scroll to position [6343, 0]
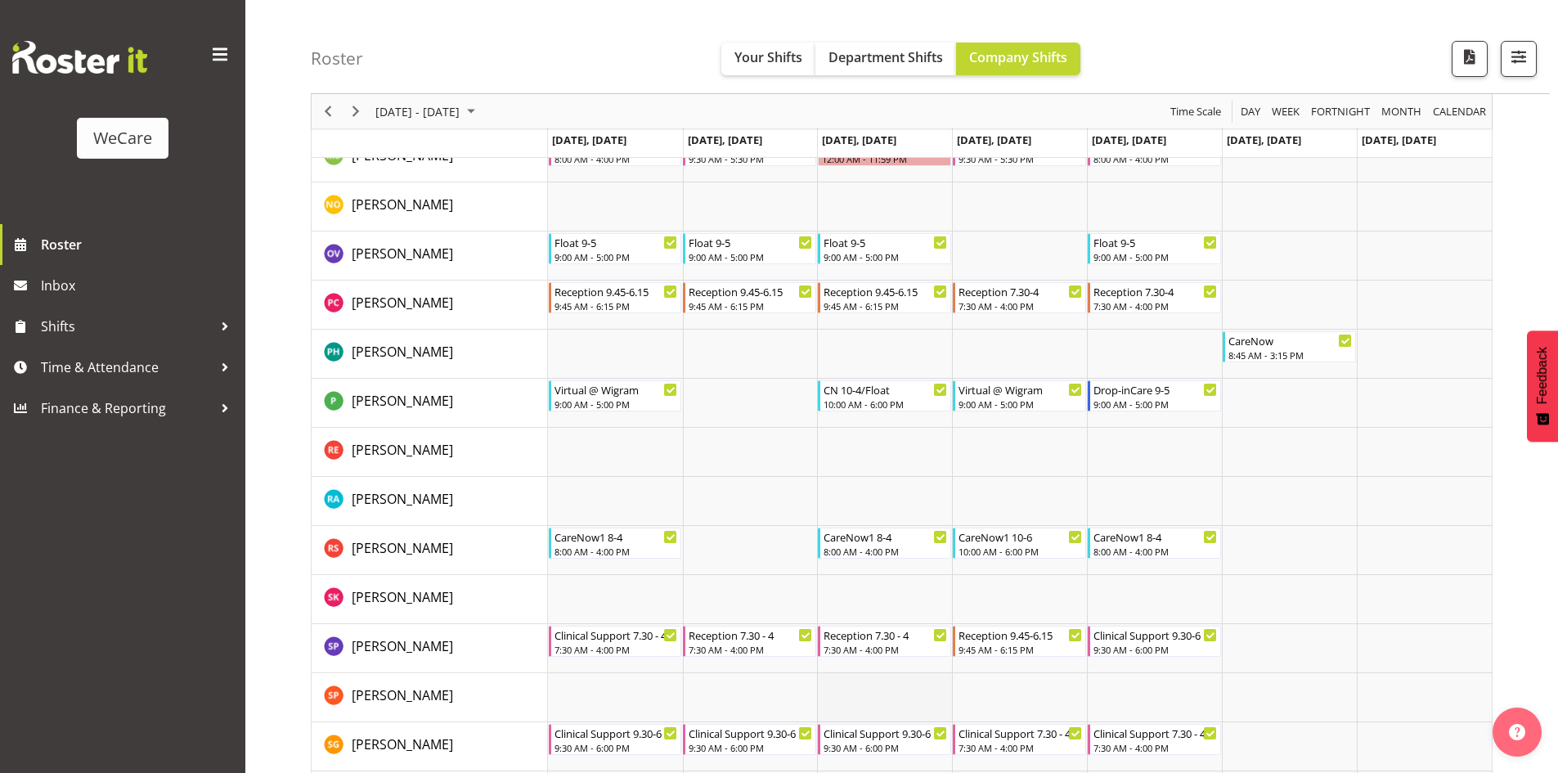
scroll to position [5770, 0]
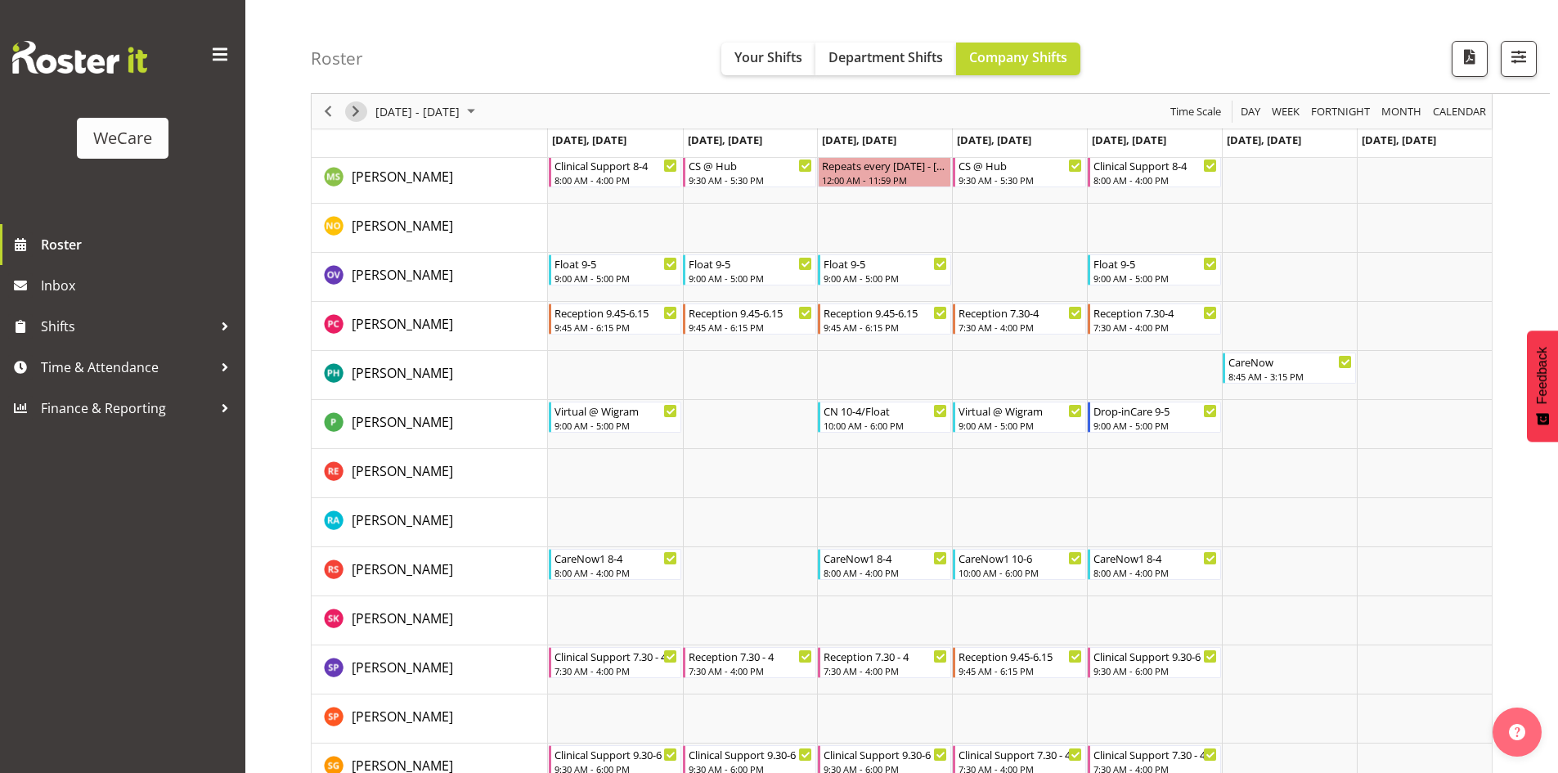
drag, startPoint x: 360, startPoint y: 117, endPoint x: 802, endPoint y: 206, distance: 451.3
click at [360, 117] on span "Next" at bounding box center [356, 111] width 20 height 20
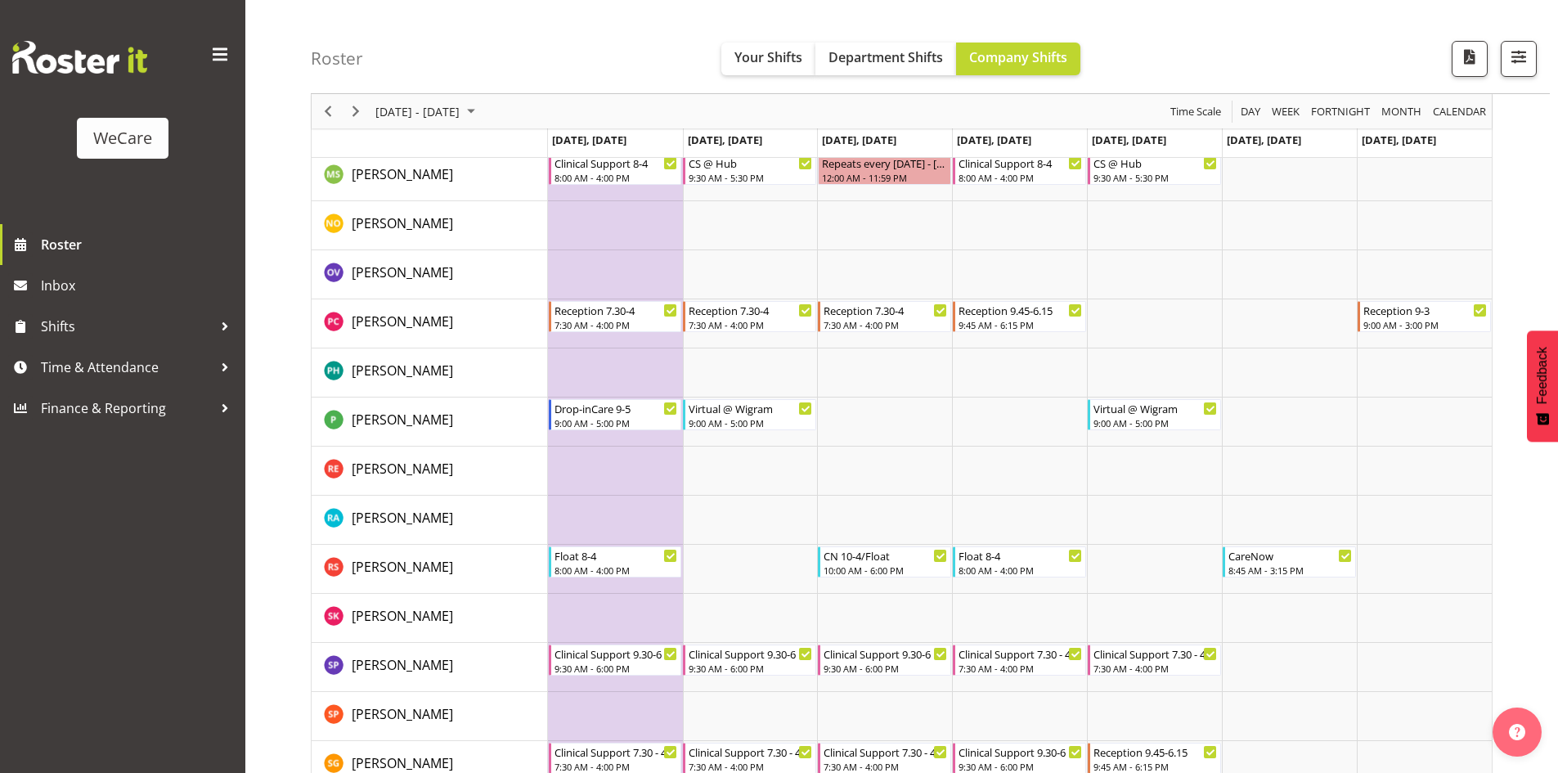
scroll to position [5802, 0]
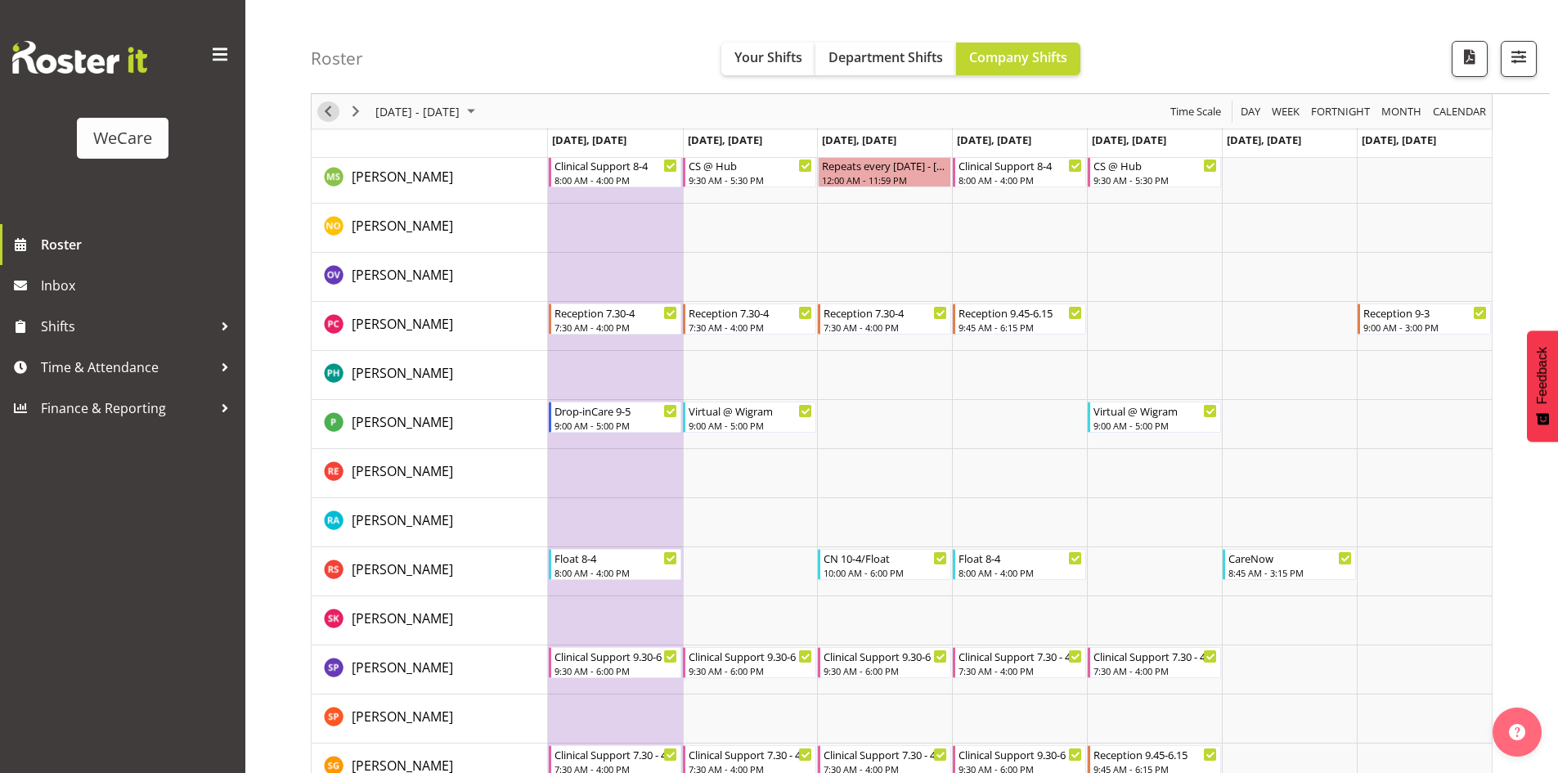
click at [332, 107] on span "Previous" at bounding box center [328, 111] width 20 height 20
